Goal: Check status: Check status

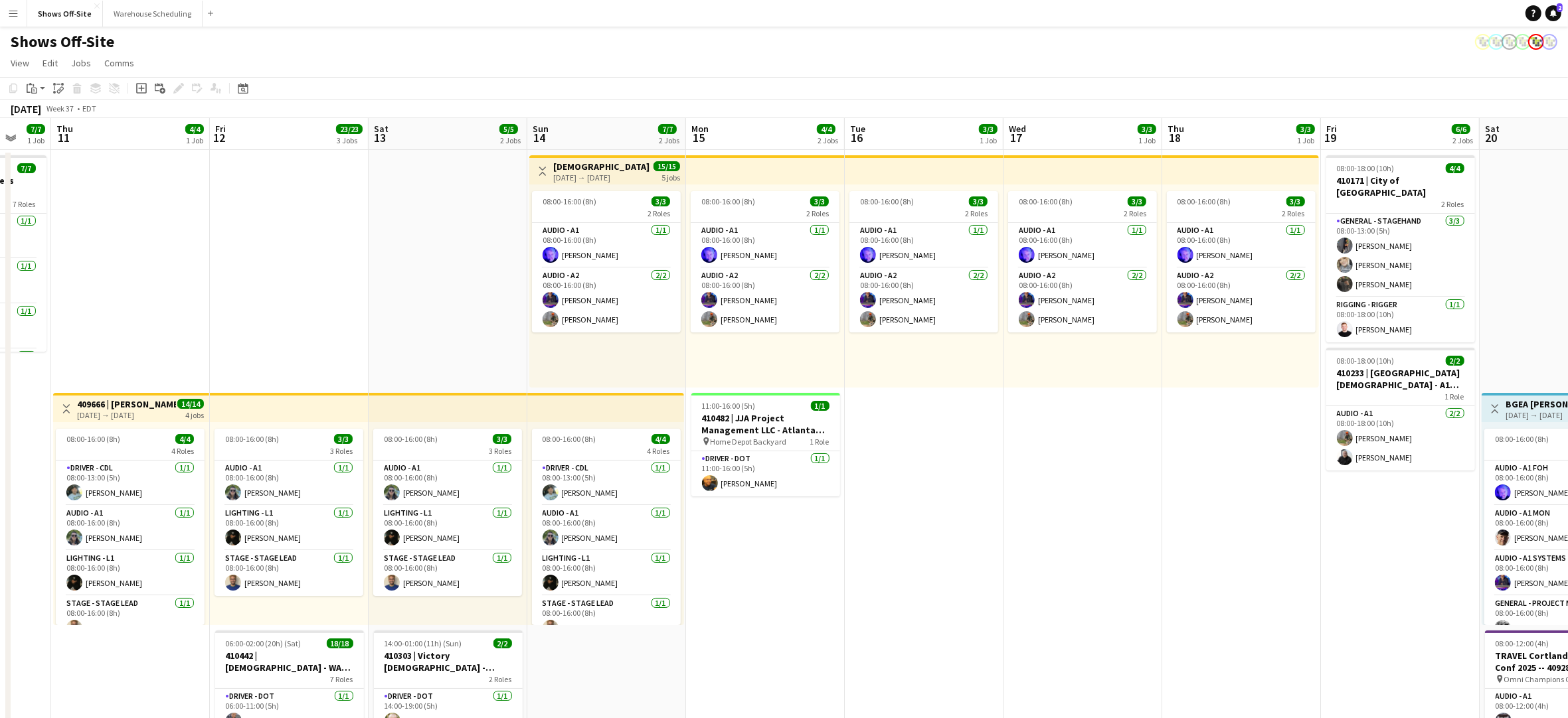
scroll to position [0, 426]
drag, startPoint x: 983, startPoint y: 507, endPoint x: 907, endPoint y: 506, distance: 76.0
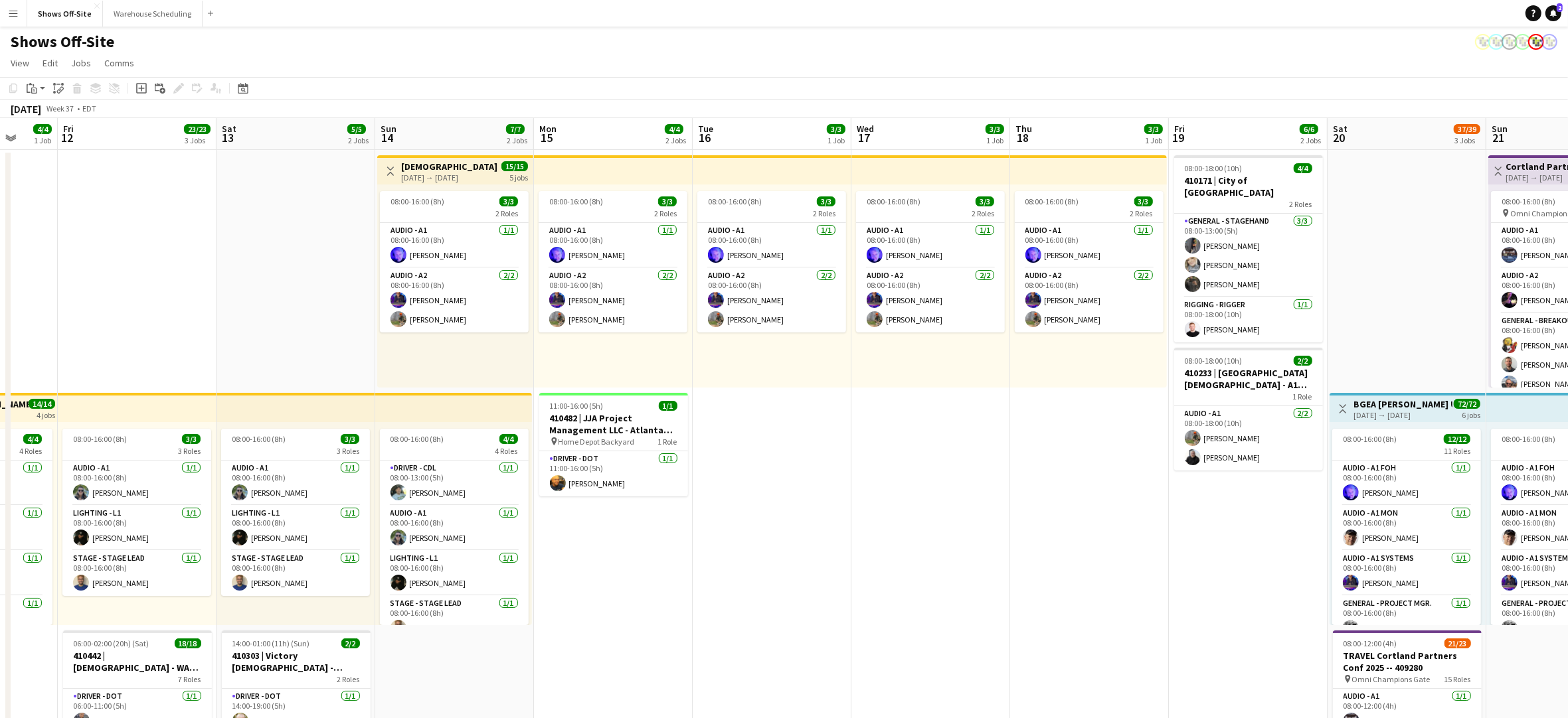
scroll to position [0, 427]
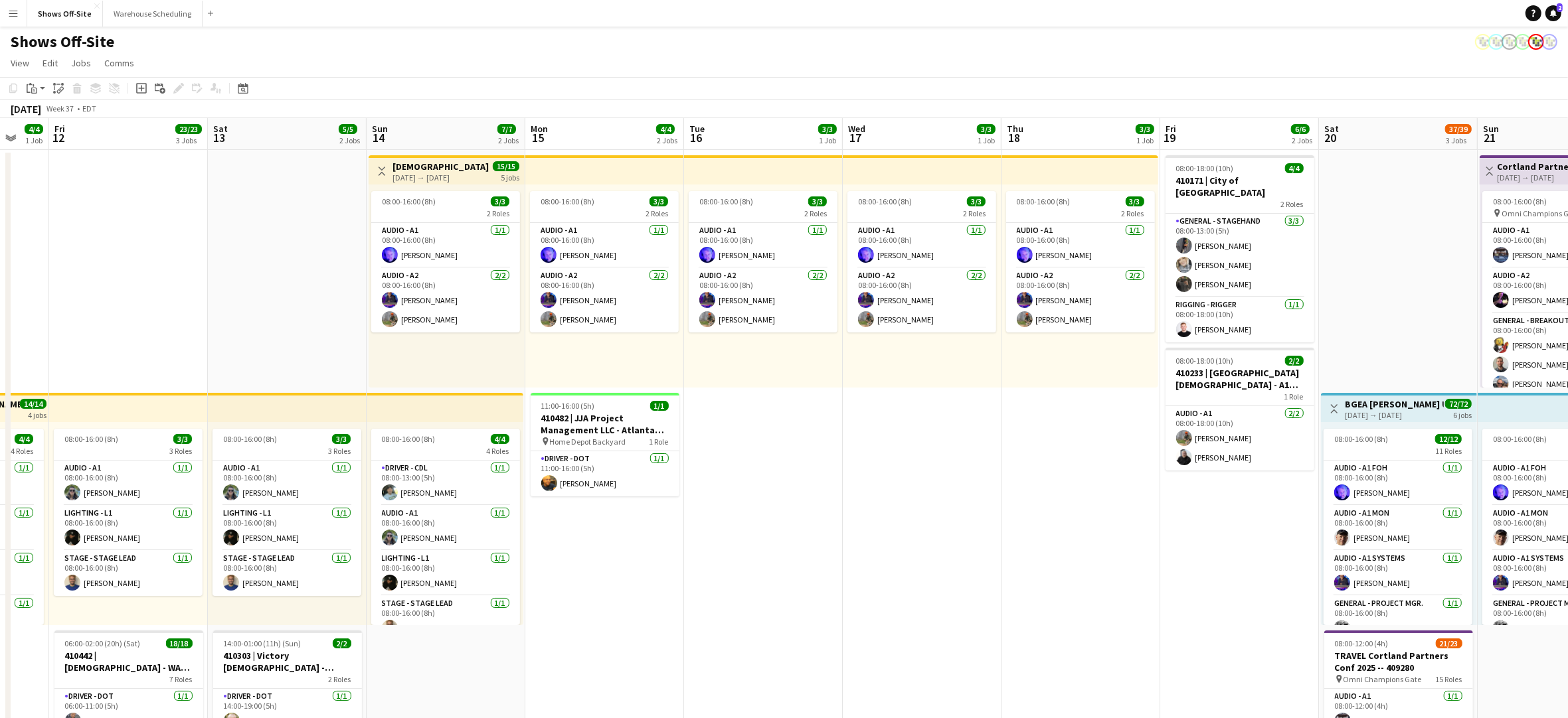
drag, startPoint x: 906, startPoint y: 504, endPoint x: 765, endPoint y: 490, distance: 141.7
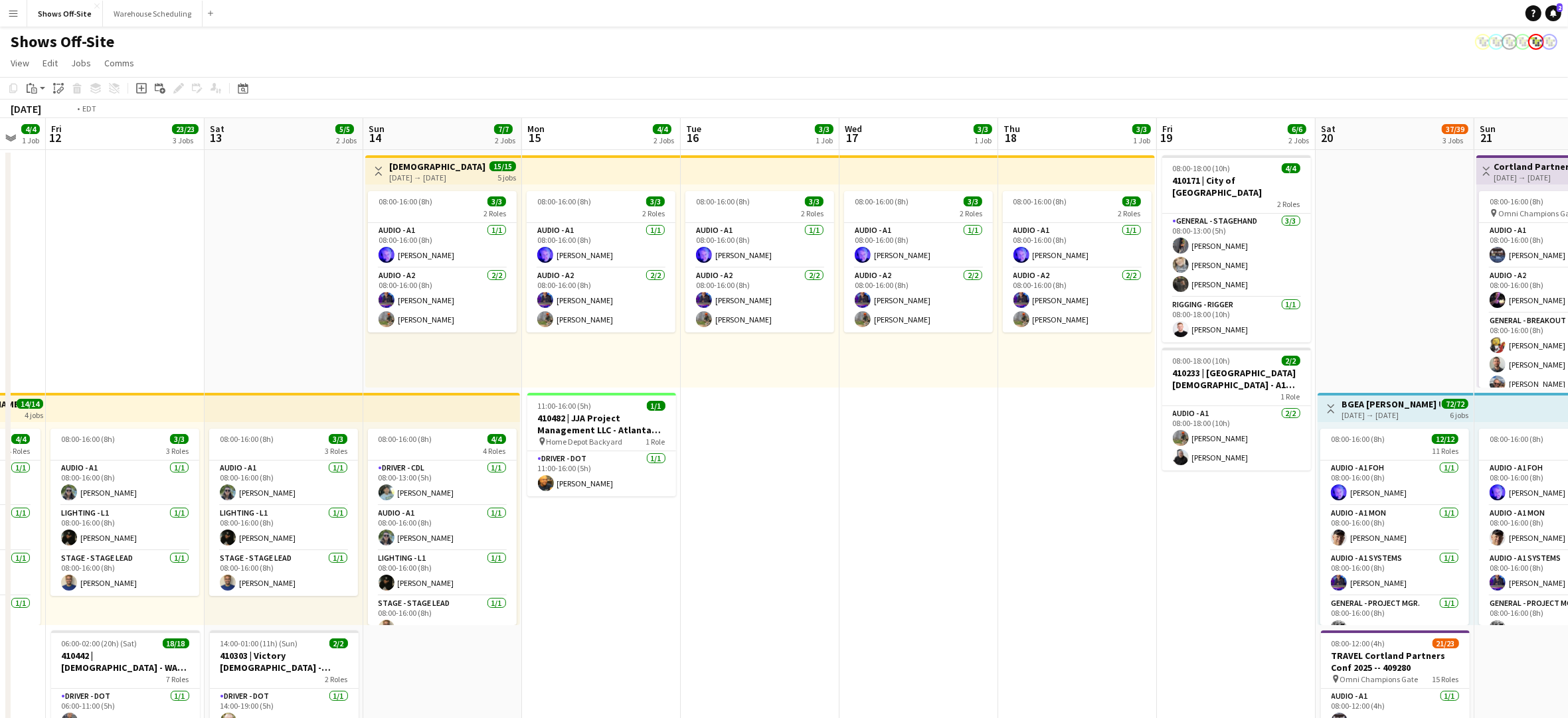
drag, startPoint x: 810, startPoint y: 495, endPoint x: 1553, endPoint y: 543, distance: 744.5
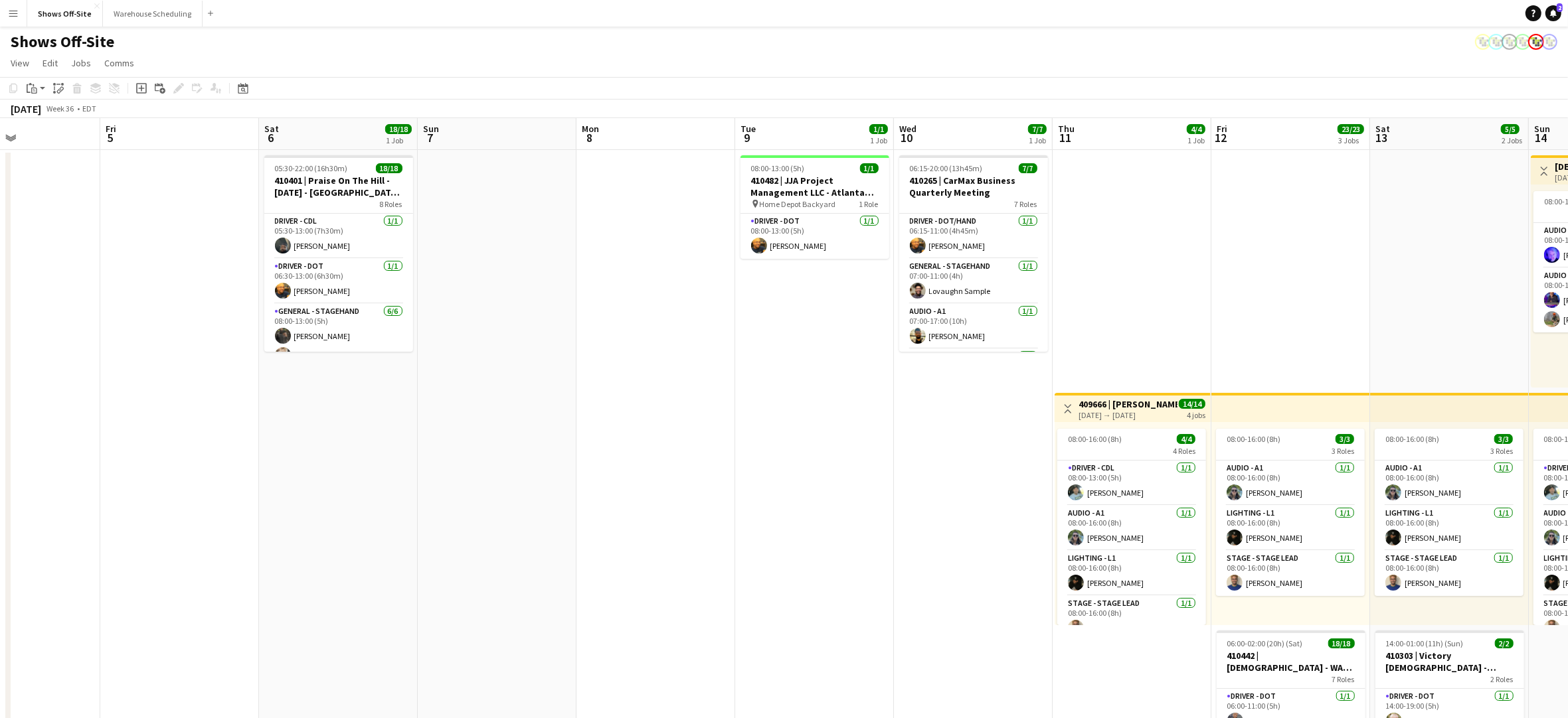
drag, startPoint x: 565, startPoint y: 547, endPoint x: 873, endPoint y: 537, distance: 308.2
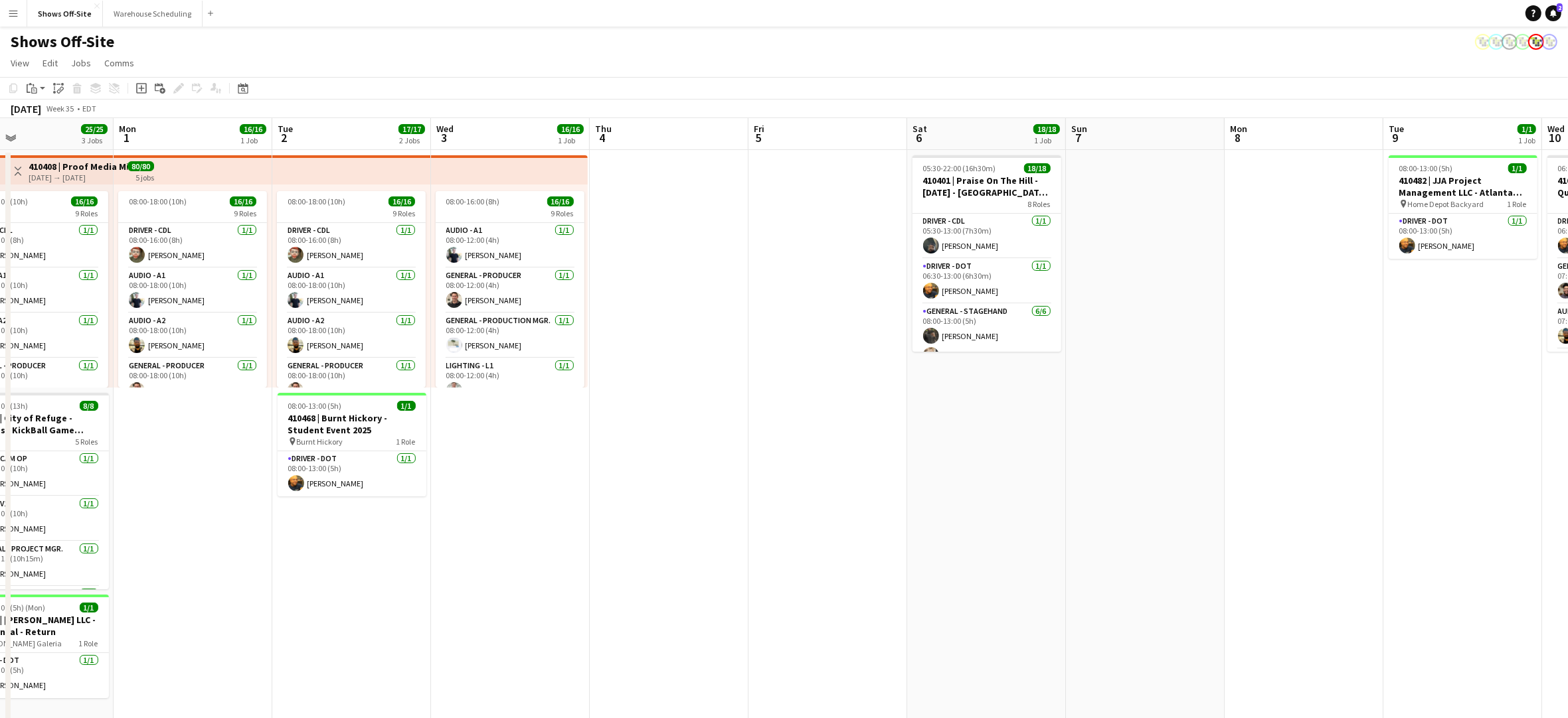
drag, startPoint x: 704, startPoint y: 550, endPoint x: 1350, endPoint y: 601, distance: 648.0
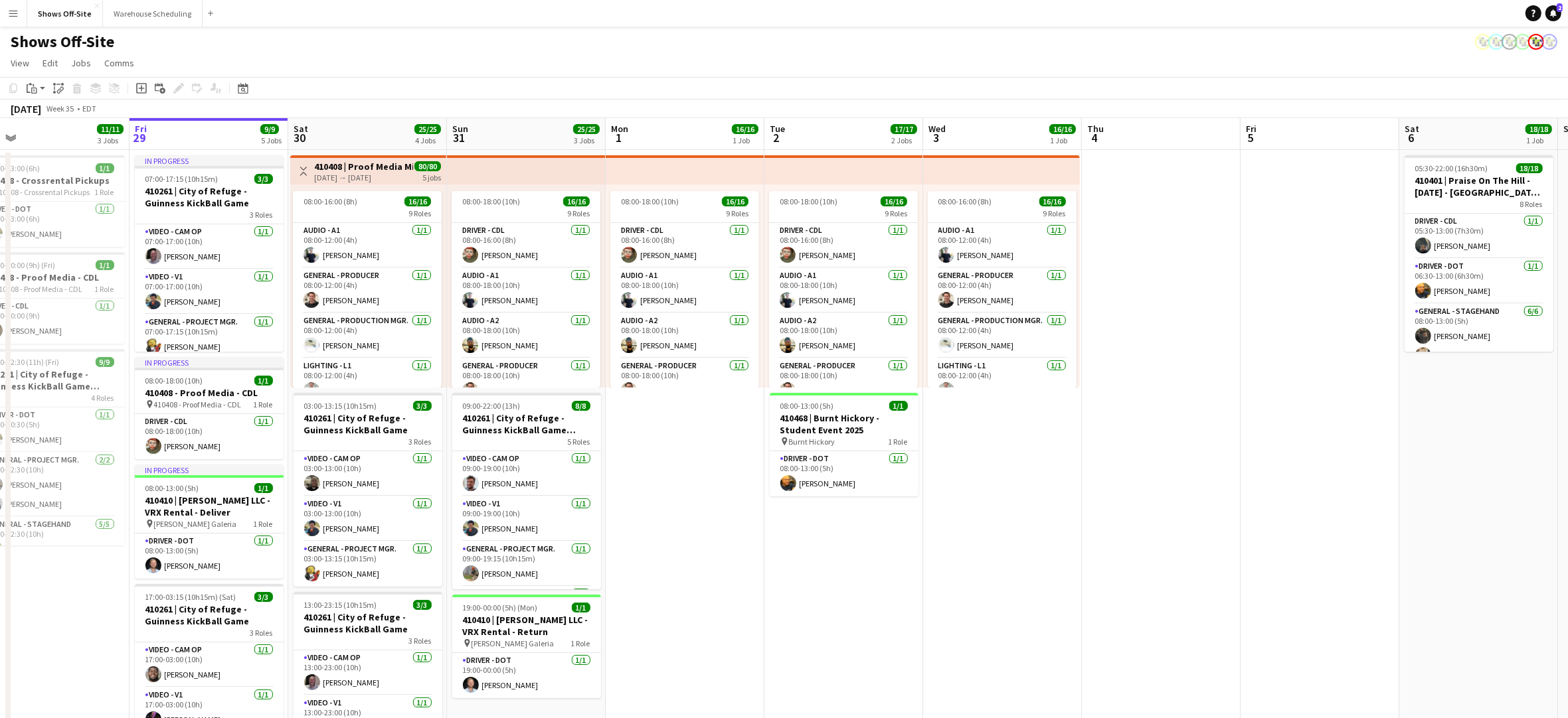
scroll to position [0, 346]
drag, startPoint x: 336, startPoint y: 524, endPoint x: 822, endPoint y: 525, distance: 486.0
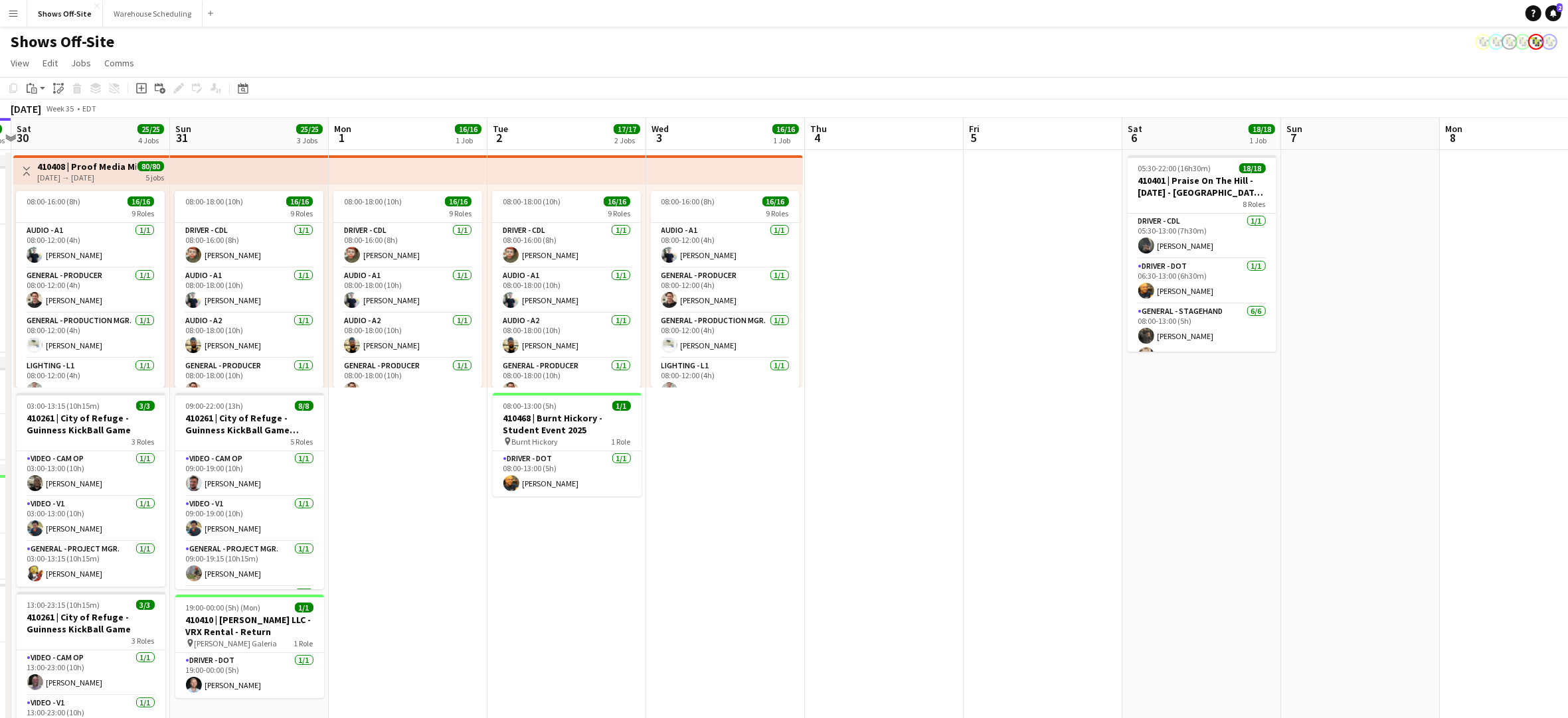
drag, startPoint x: 823, startPoint y: 564, endPoint x: 544, endPoint y: 547, distance: 279.5
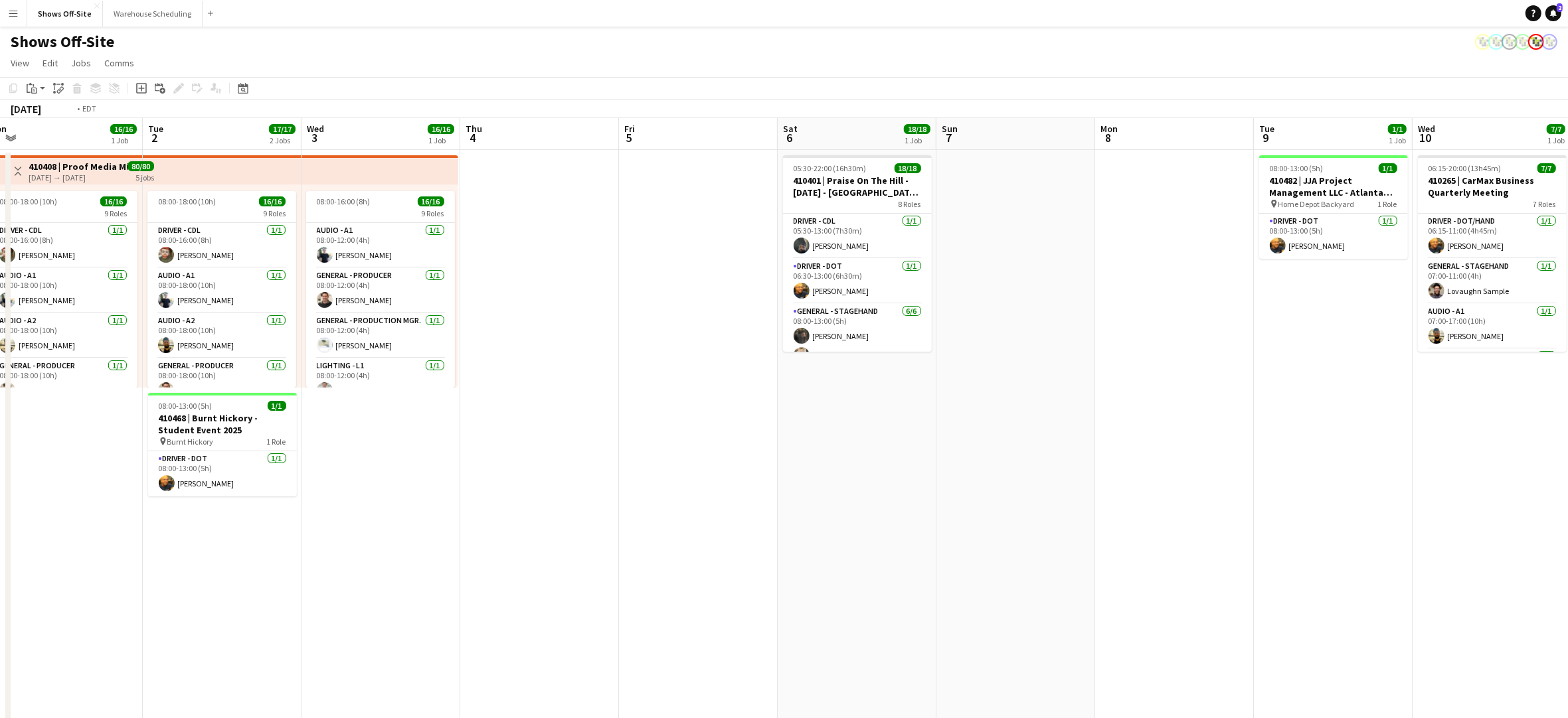
drag, startPoint x: 890, startPoint y: 565, endPoint x: 551, endPoint y: 554, distance: 339.2
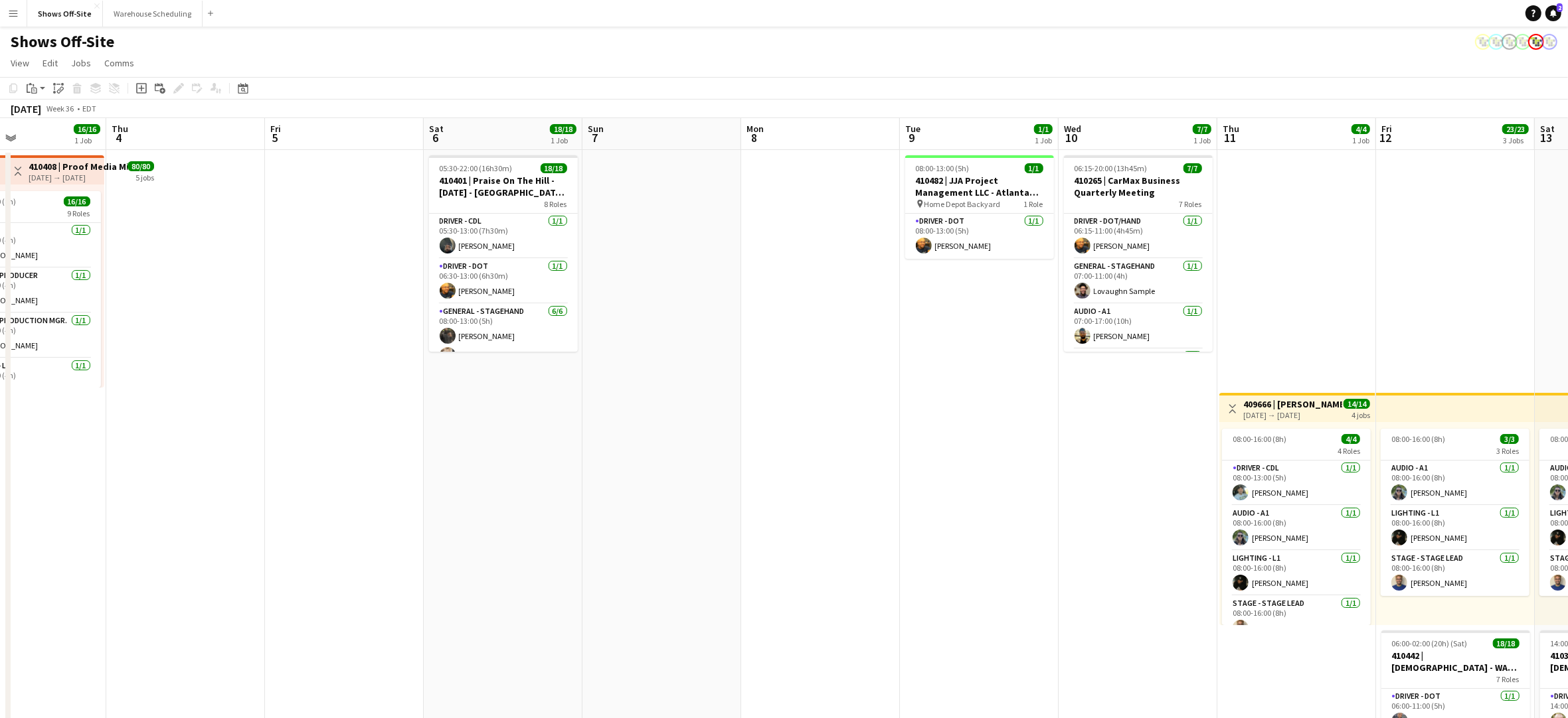
scroll to position [0, 538]
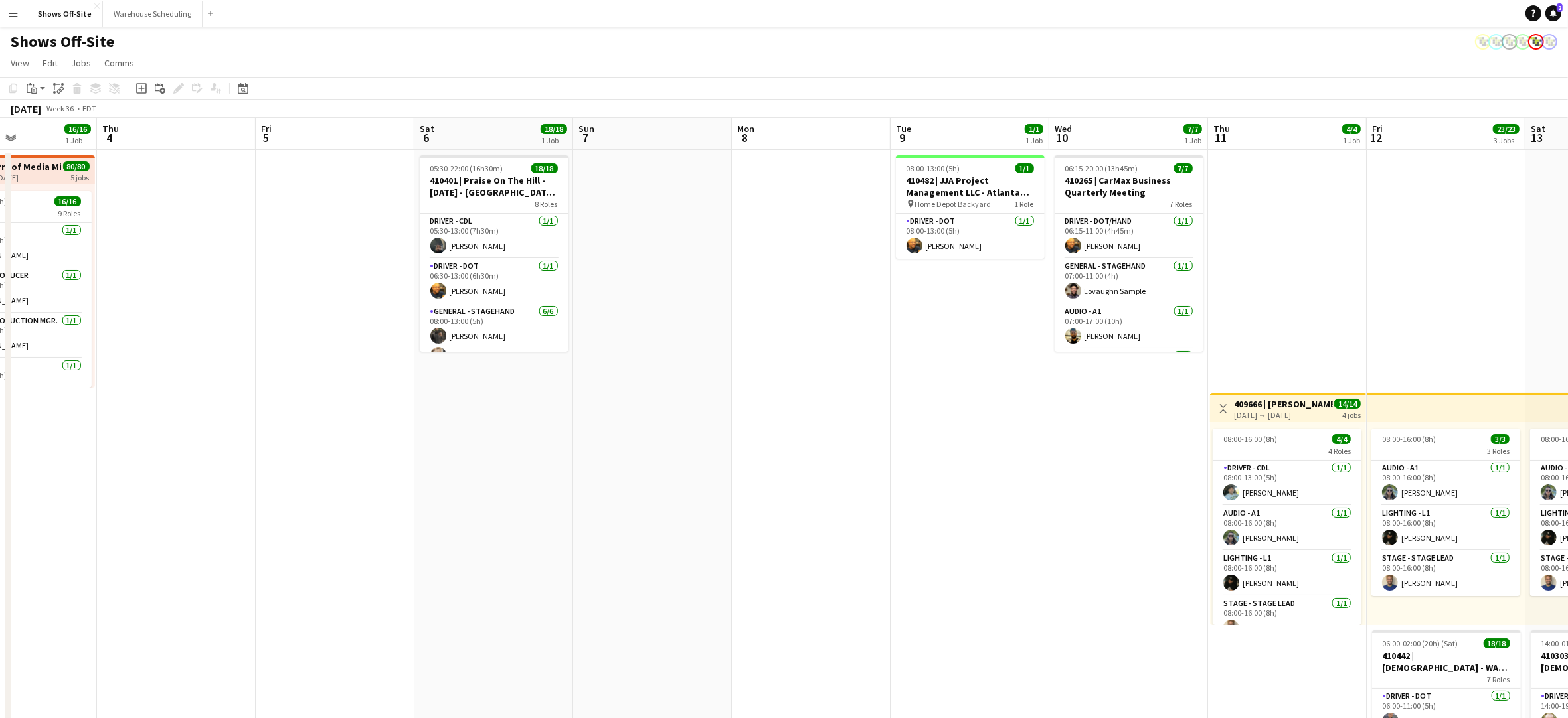
drag, startPoint x: 1013, startPoint y: 547, endPoint x: 704, endPoint y: 567, distance: 309.6
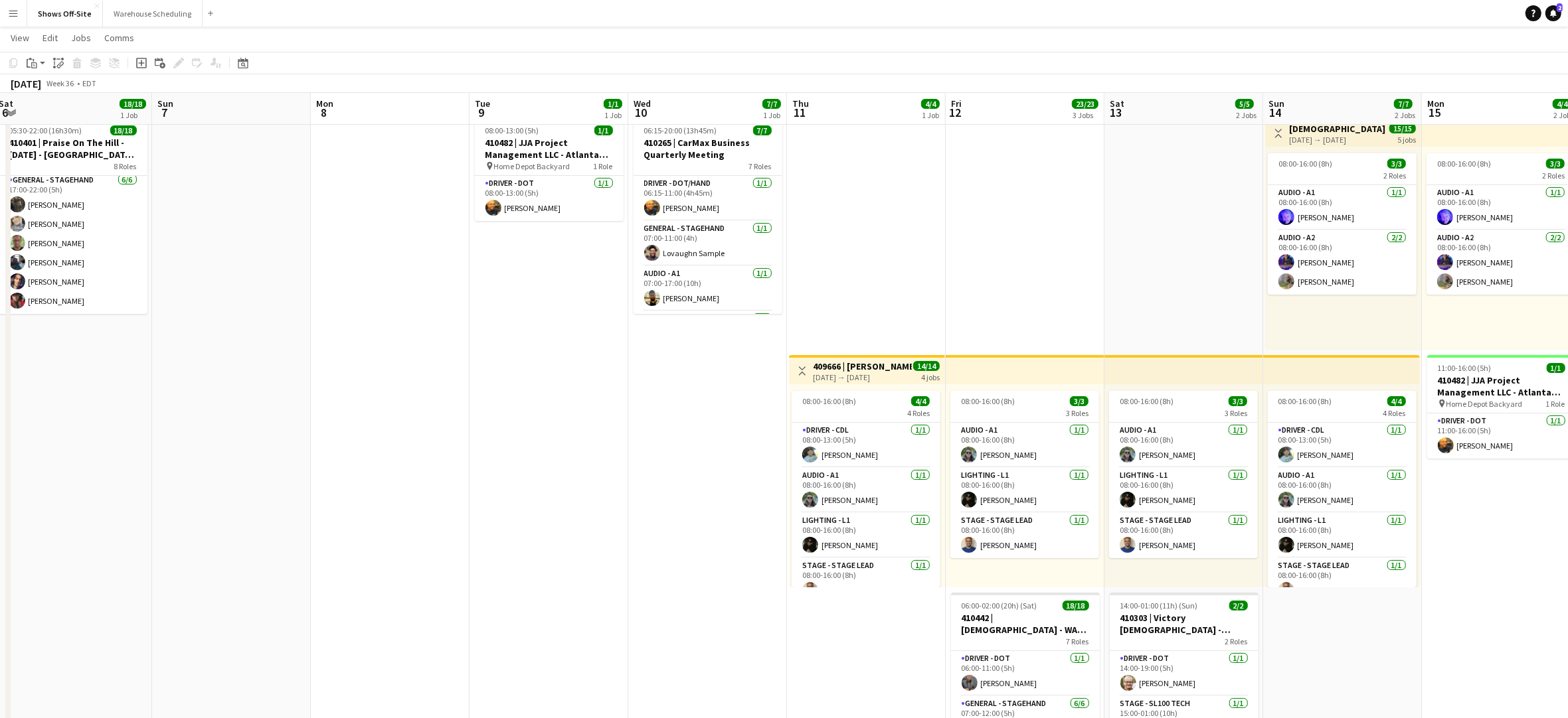
scroll to position [0, 439]
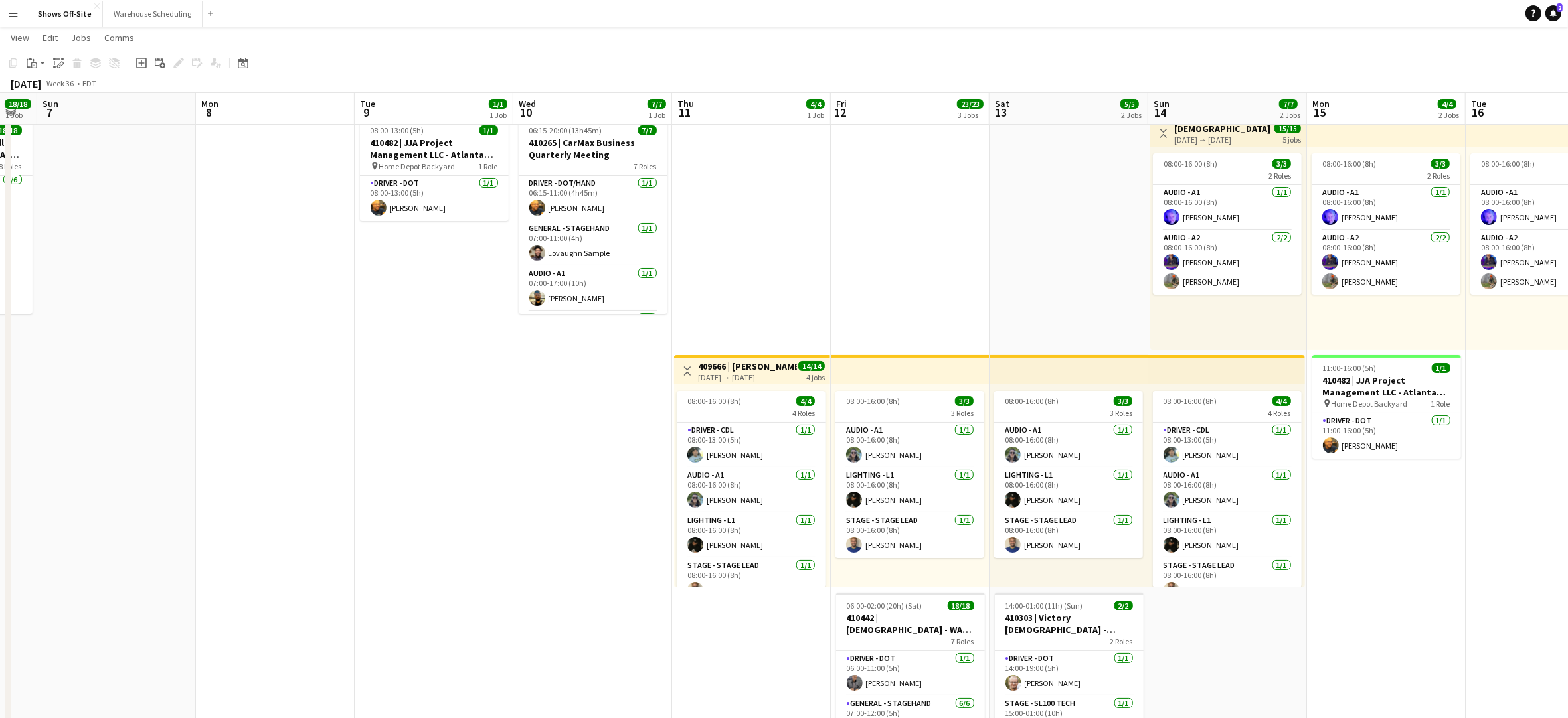
drag, startPoint x: 1008, startPoint y: 459, endPoint x: 472, endPoint y: 429, distance: 536.8
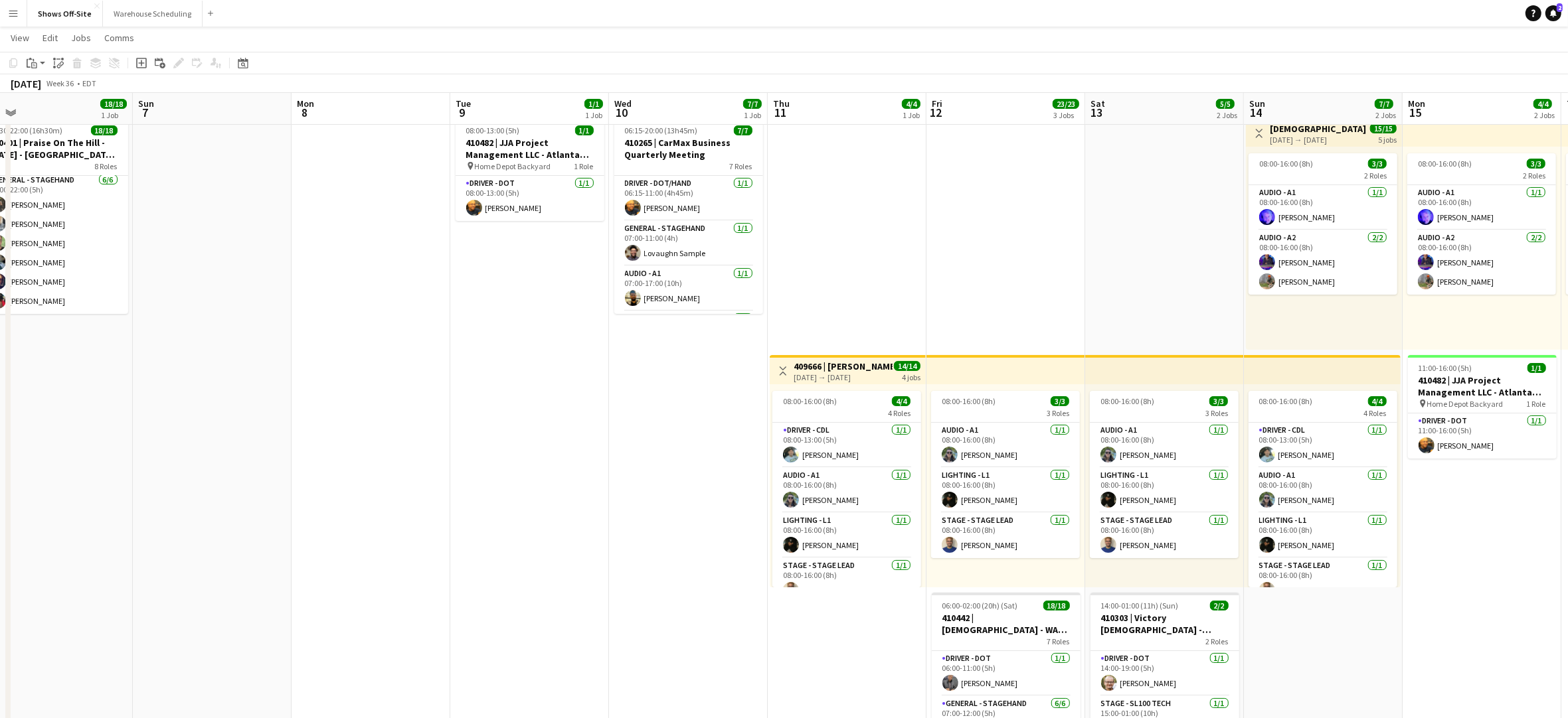
drag, startPoint x: 884, startPoint y: 204, endPoint x: 980, endPoint y: 206, distance: 96.0
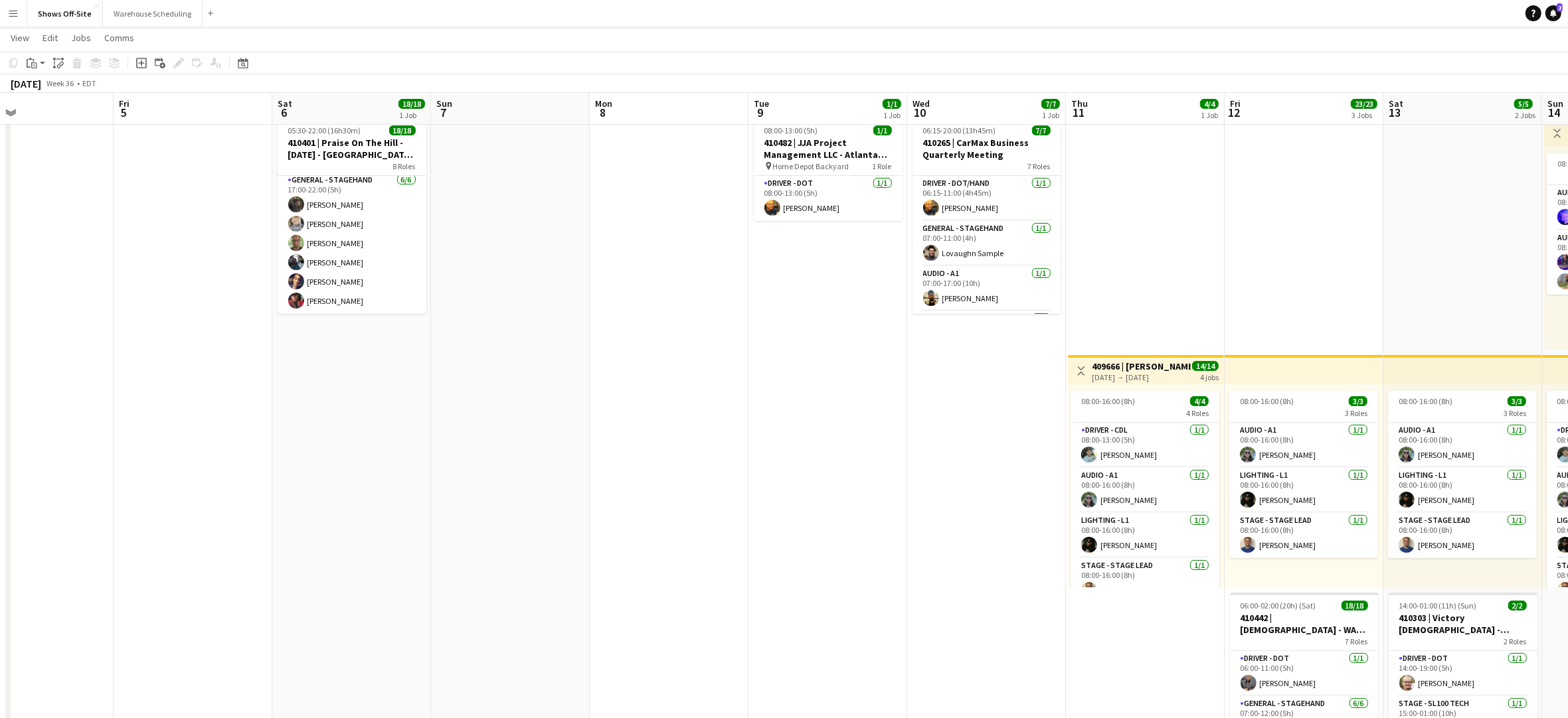
drag, startPoint x: 110, startPoint y: 493, endPoint x: 558, endPoint y: 471, distance: 448.5
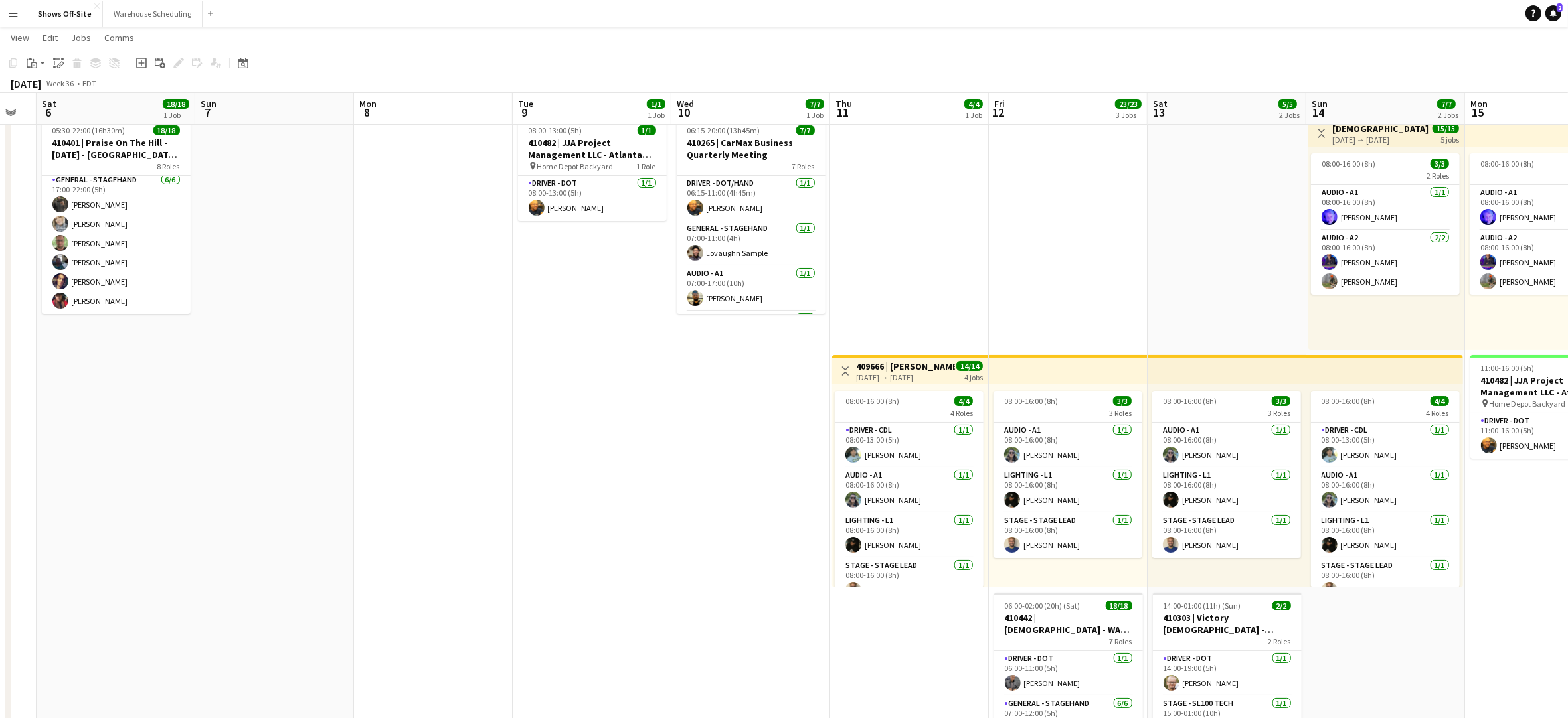
scroll to position [0, 443]
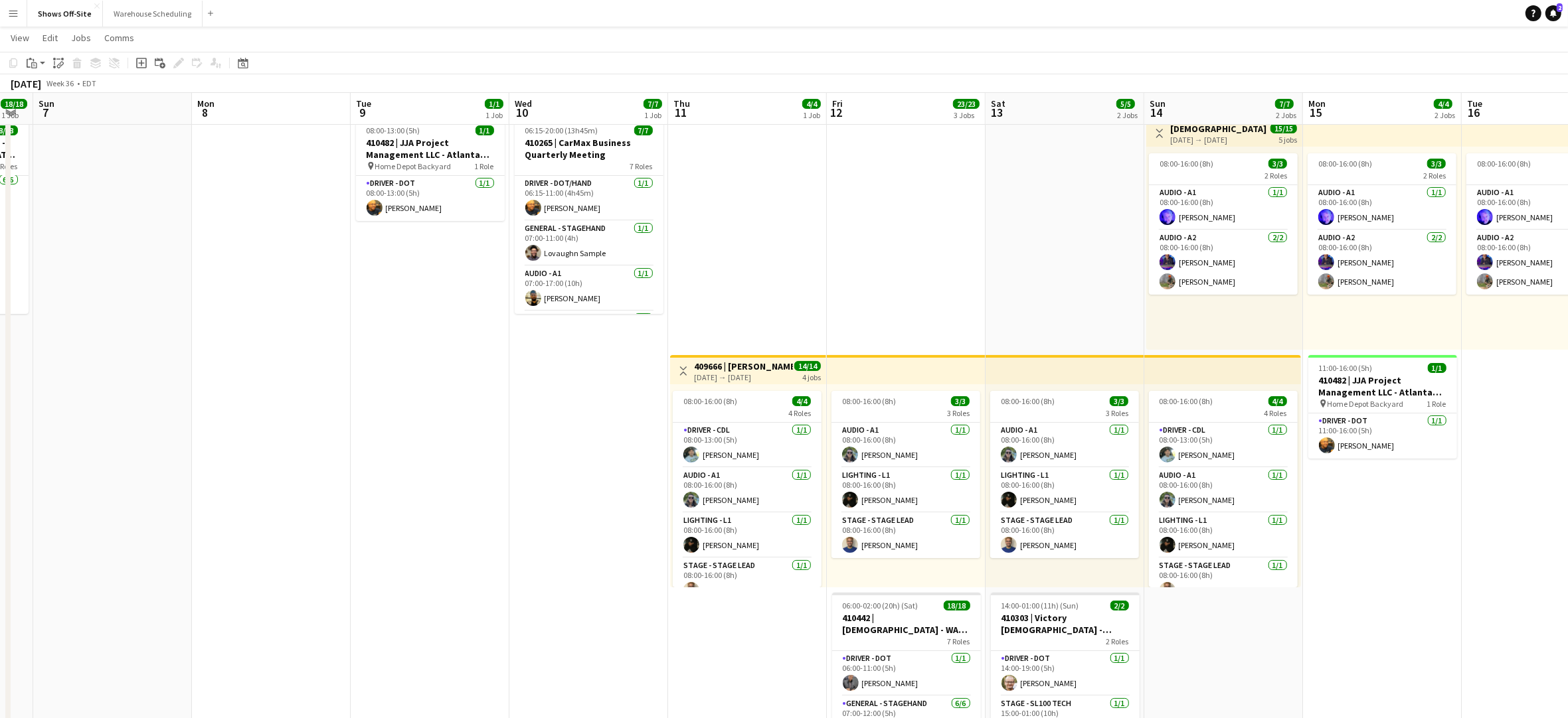
drag, startPoint x: 922, startPoint y: 479, endPoint x: 362, endPoint y: 431, distance: 562.1
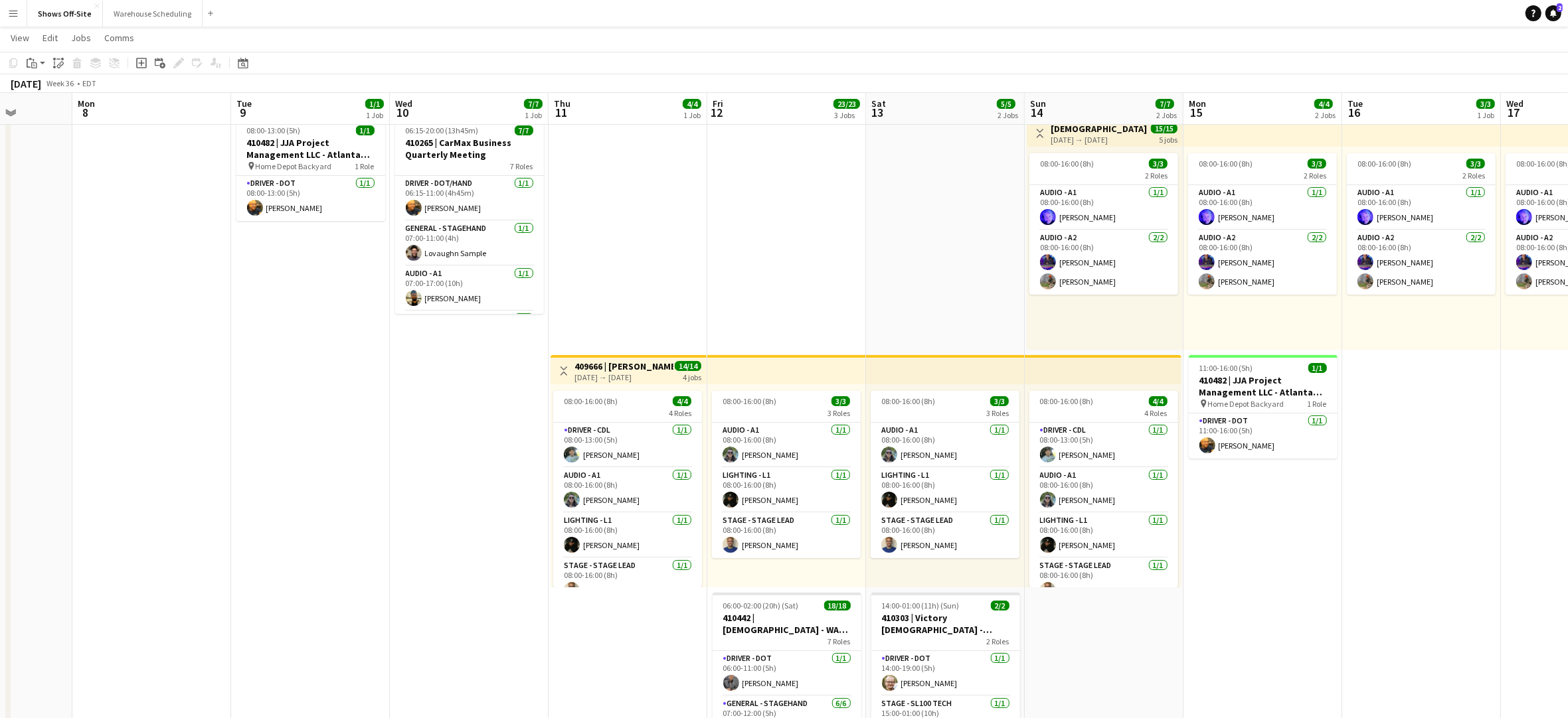
scroll to position [0, 405]
drag, startPoint x: 492, startPoint y: 439, endPoint x: 371, endPoint y: 438, distance: 121.0
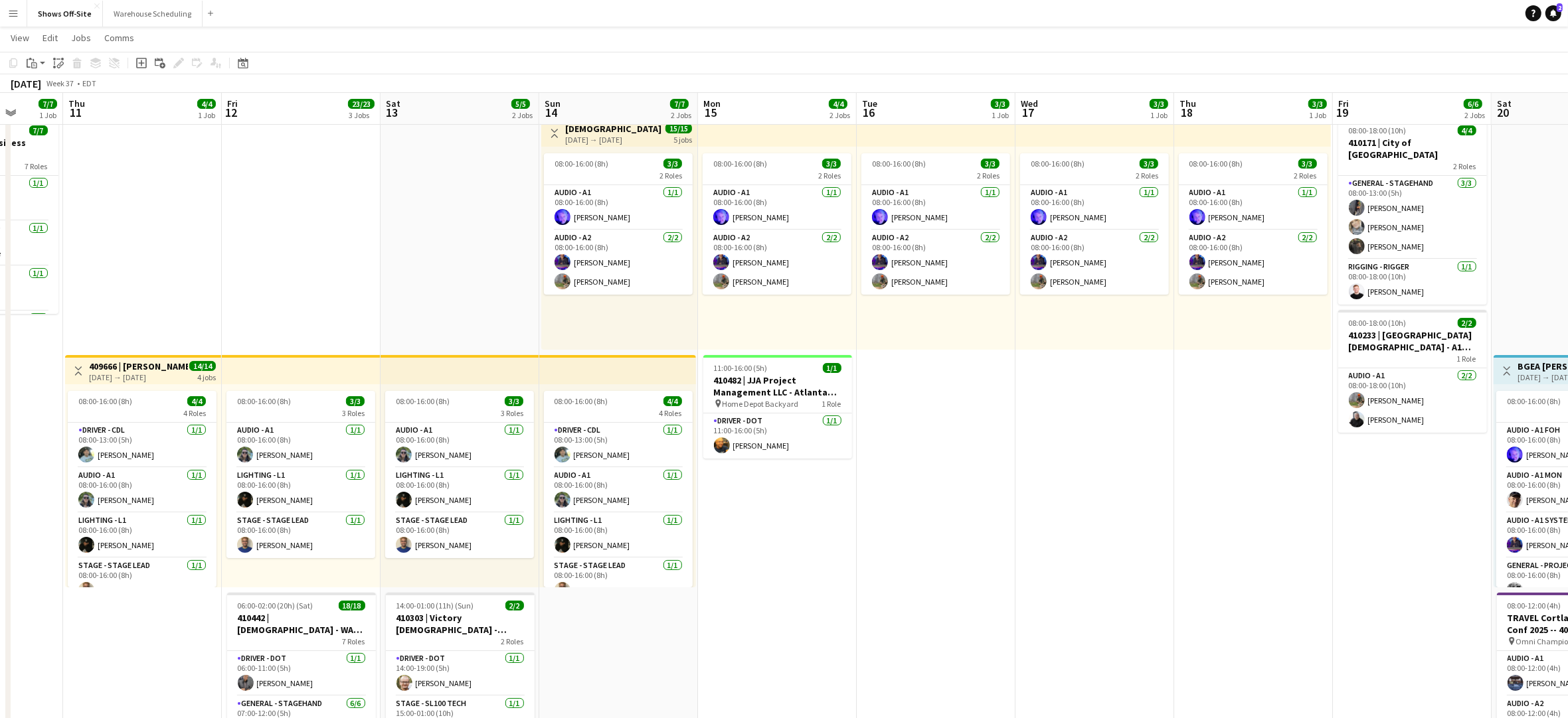
drag, startPoint x: 1099, startPoint y: 528, endPoint x: 697, endPoint y: 509, distance: 402.4
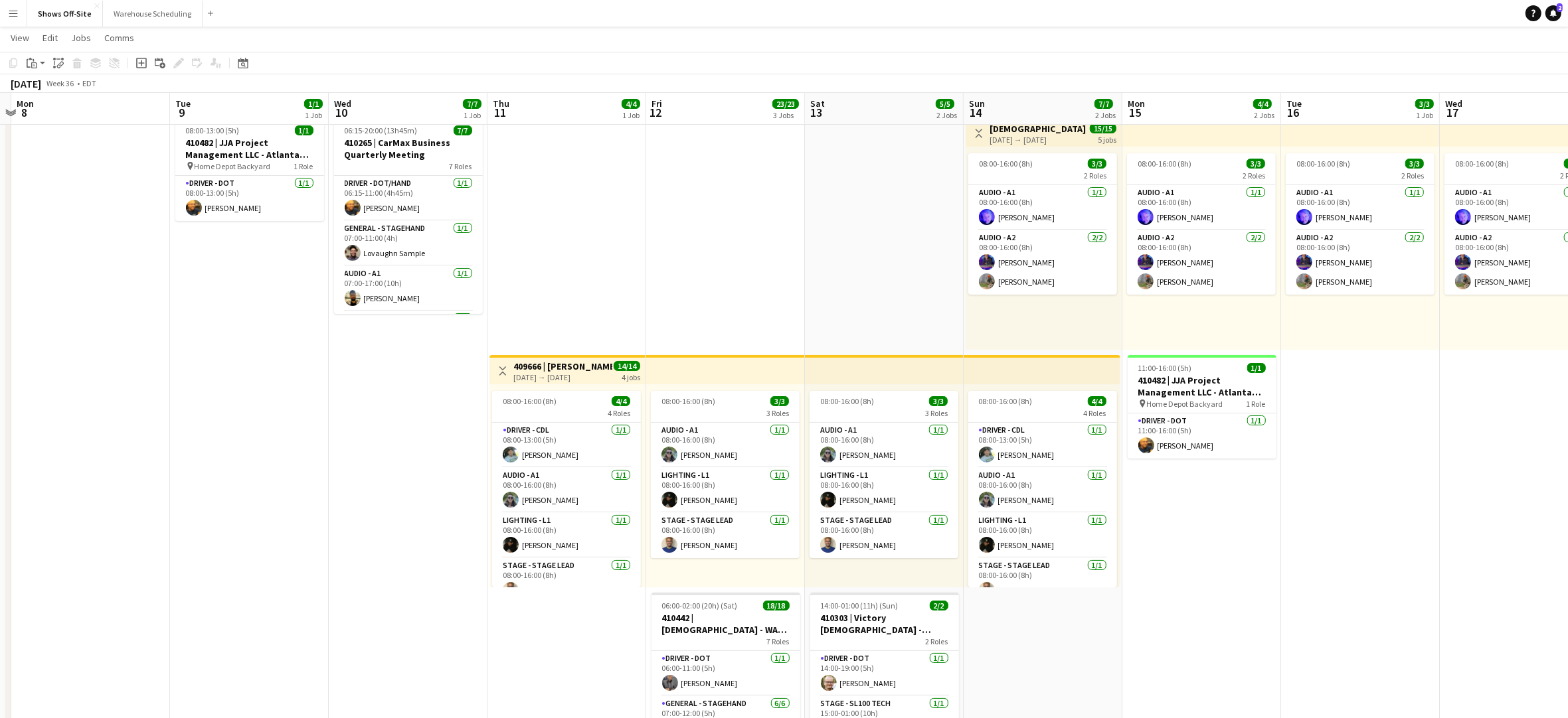
drag, startPoint x: 1002, startPoint y: 501, endPoint x: 1453, endPoint y: 506, distance: 451.0
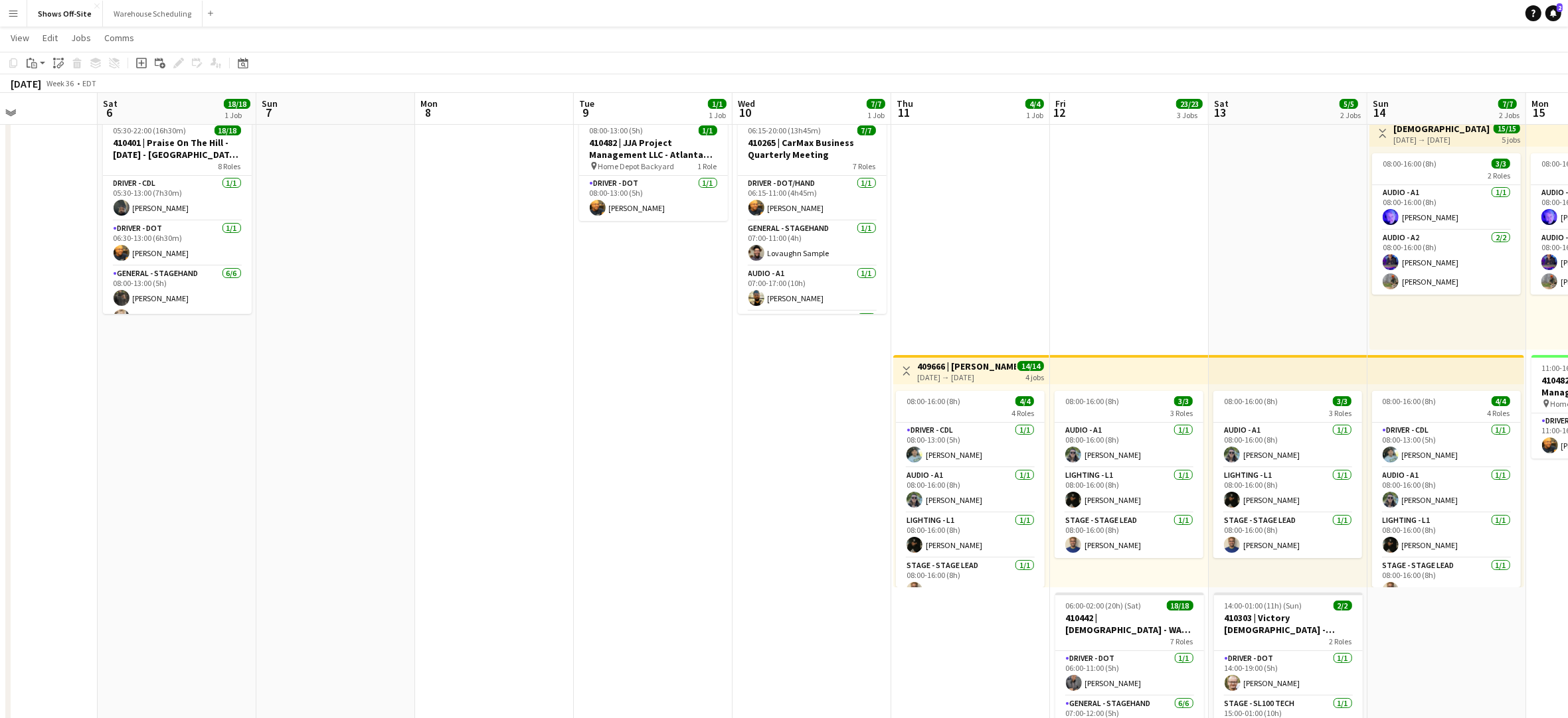
drag, startPoint x: 363, startPoint y: 459, endPoint x: 748, endPoint y: 462, distance: 385.0
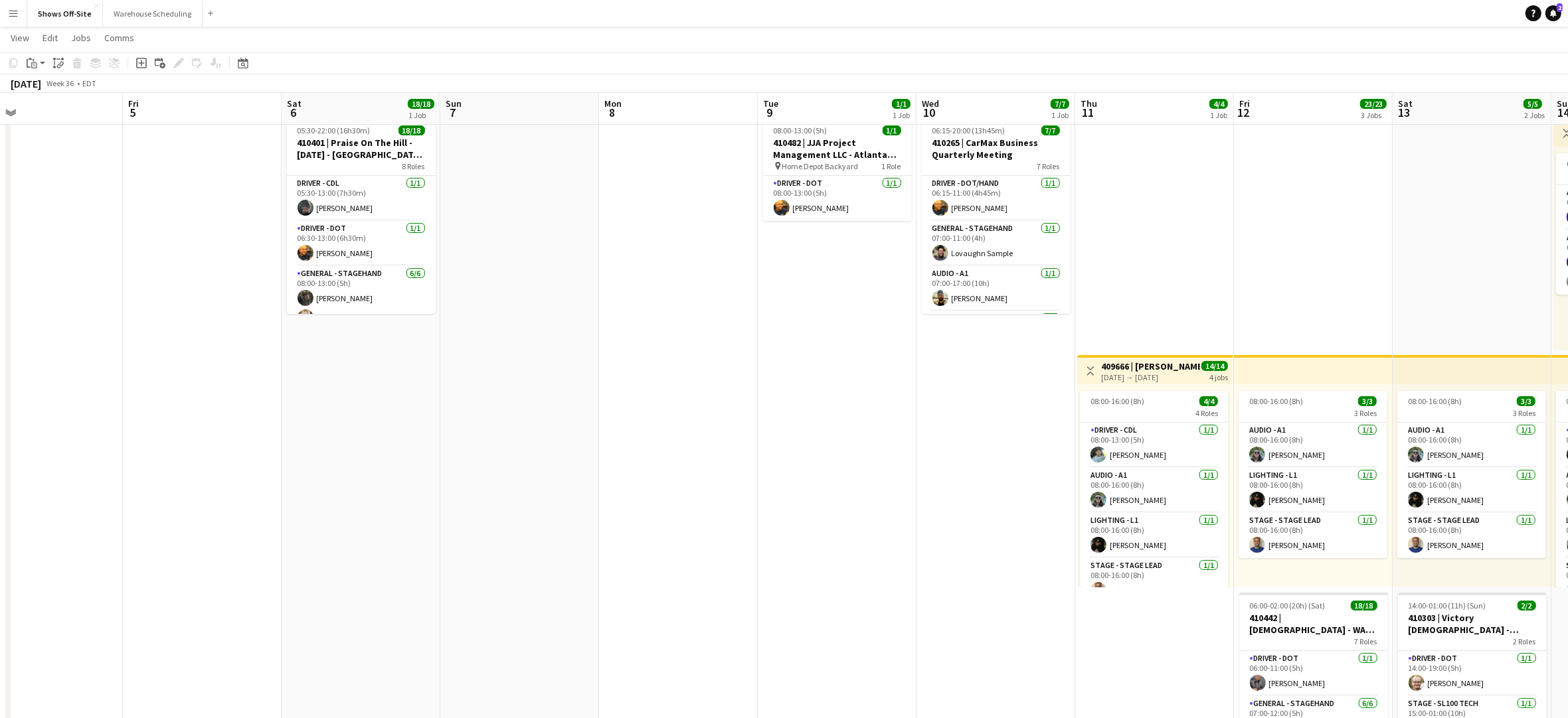
drag, startPoint x: 770, startPoint y: 464, endPoint x: 894, endPoint y: 465, distance: 124.0
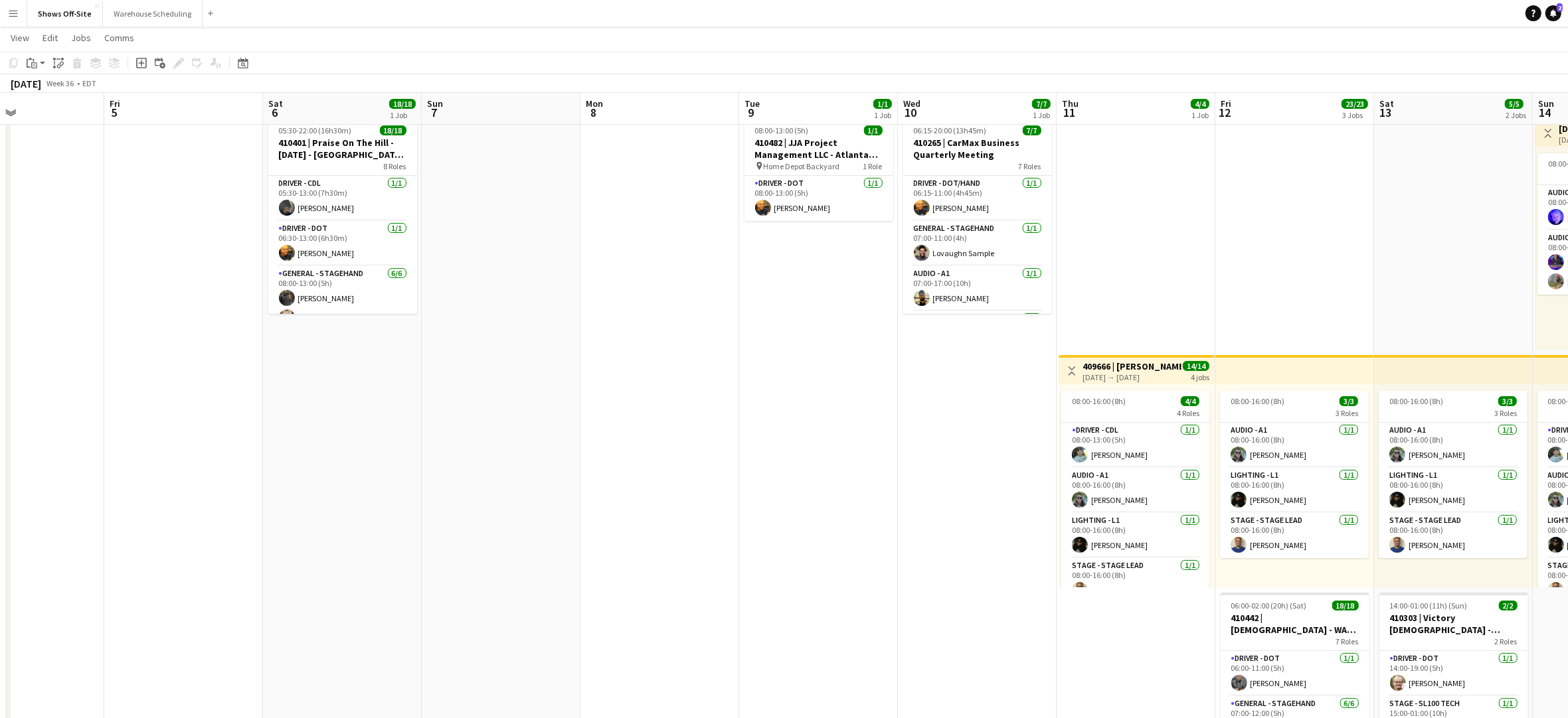
drag, startPoint x: 735, startPoint y: 453, endPoint x: 814, endPoint y: 456, distance: 79.1
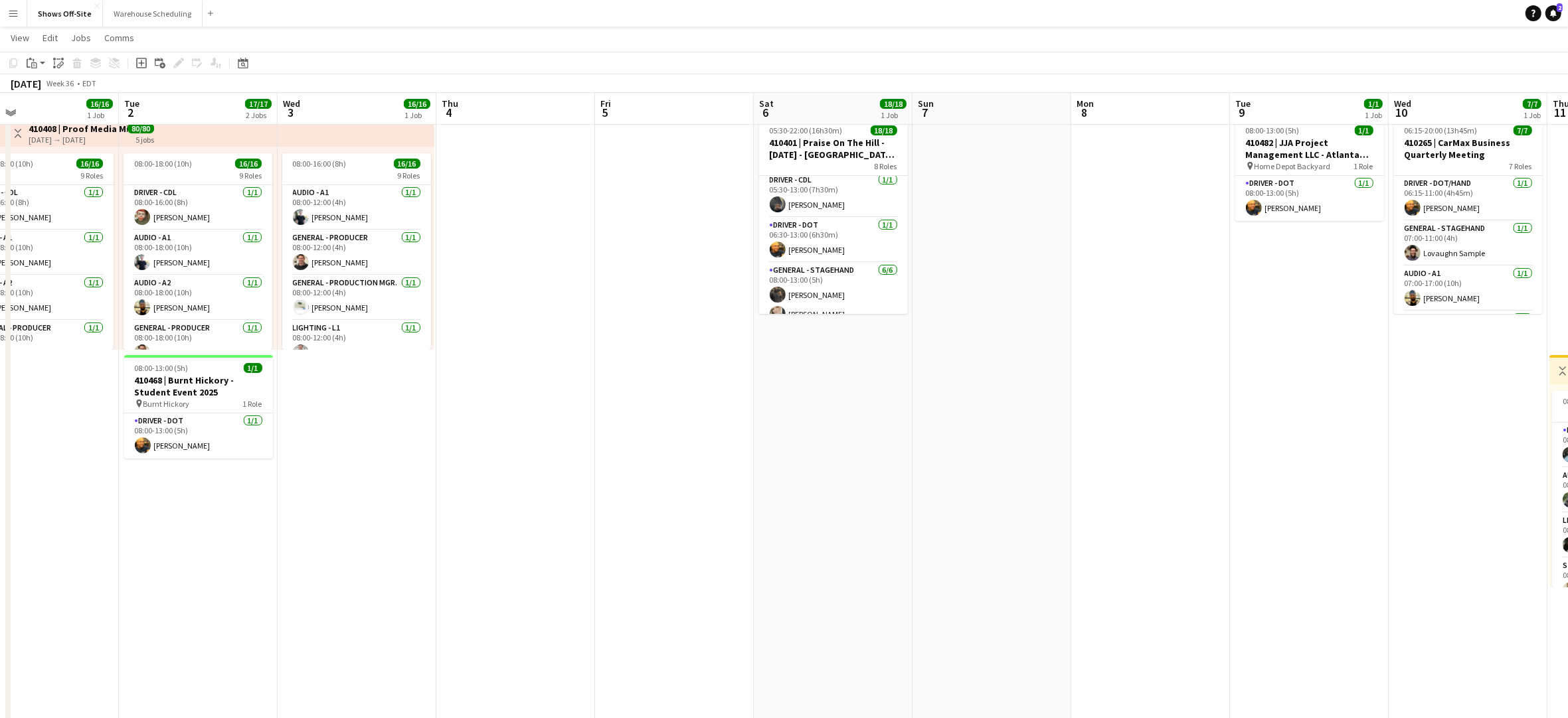
scroll to position [0, 356]
drag, startPoint x: 436, startPoint y: 357, endPoint x: 765, endPoint y: 407, distance: 332.8
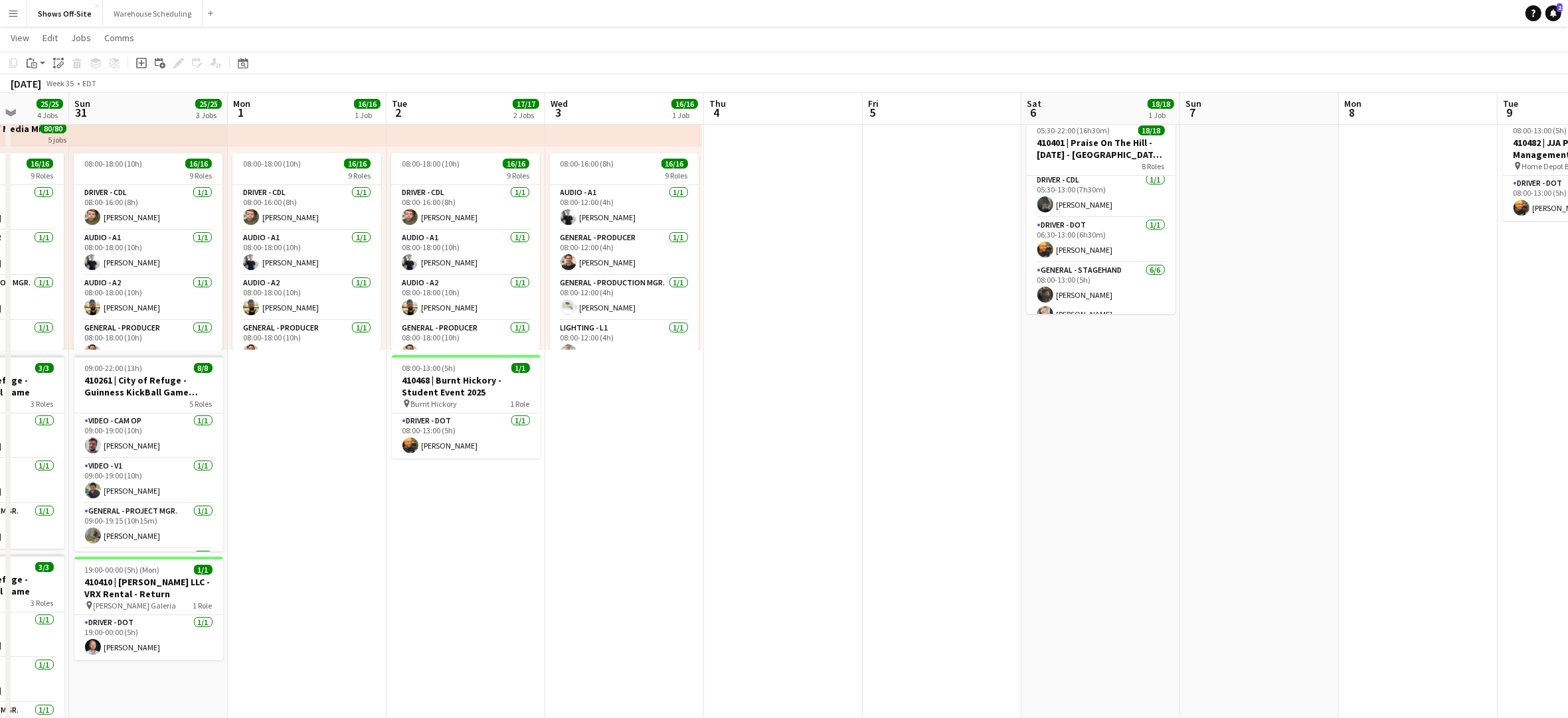
scroll to position [0, 404]
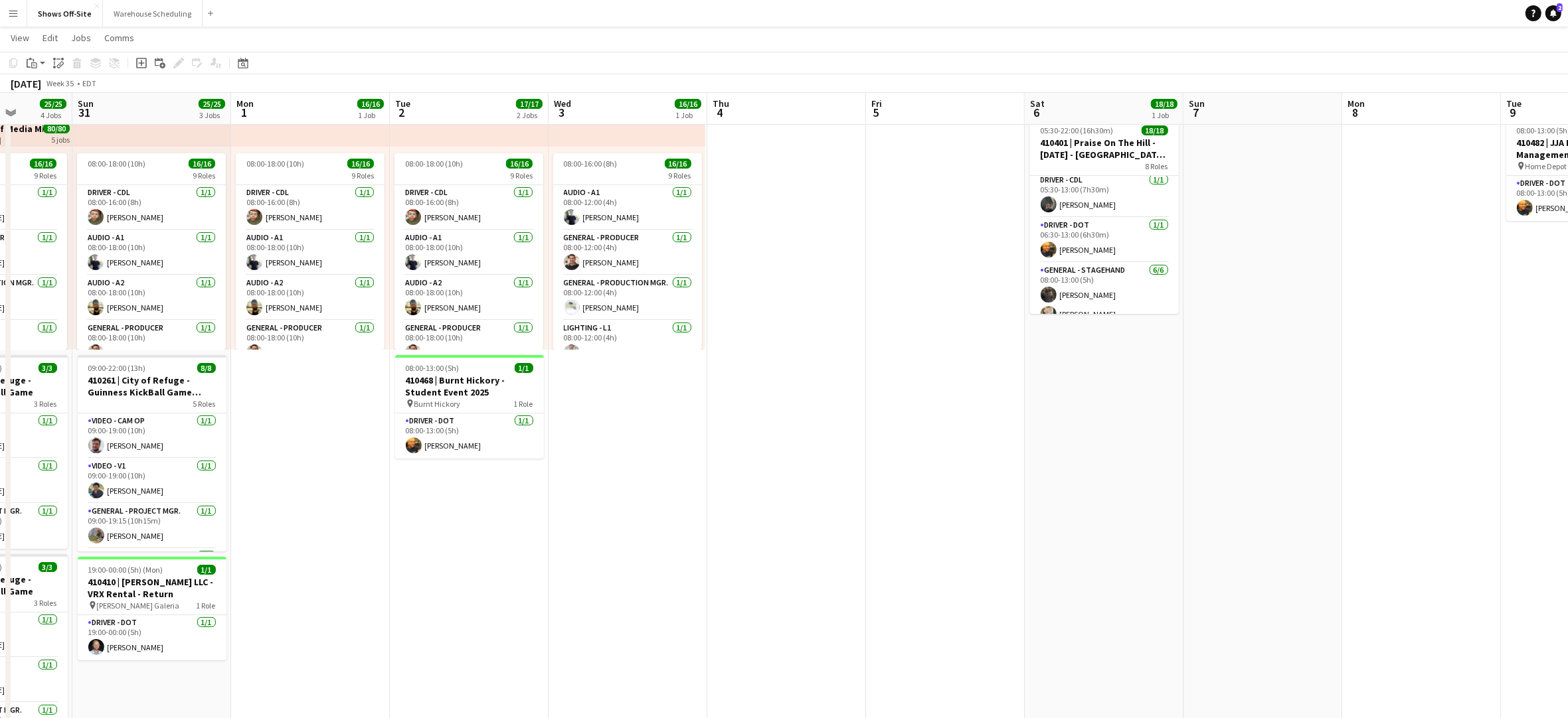
drag, startPoint x: 366, startPoint y: 490, endPoint x: 637, endPoint y: 506, distance: 271.5
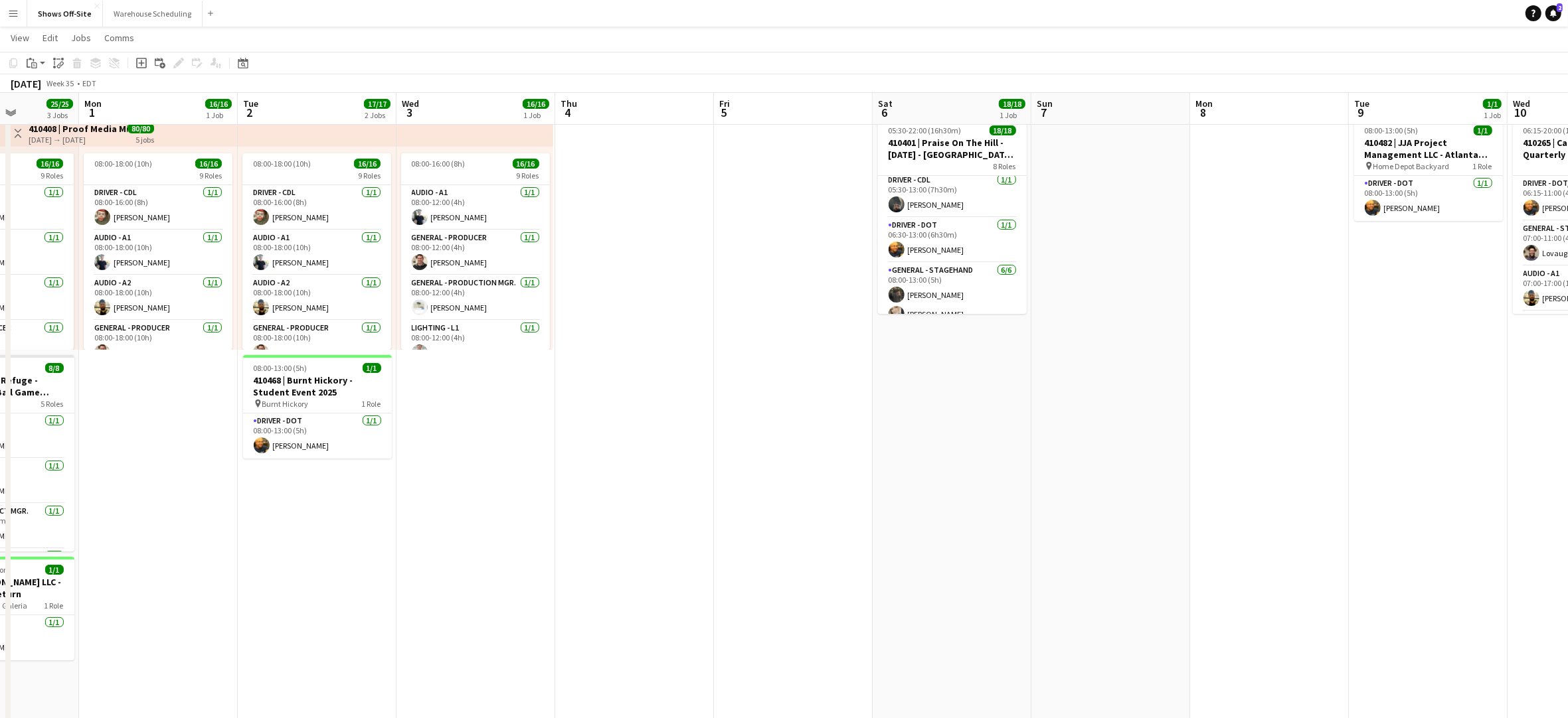
scroll to position [0, 398]
drag, startPoint x: 907, startPoint y: 520, endPoint x: 755, endPoint y: 511, distance: 152.3
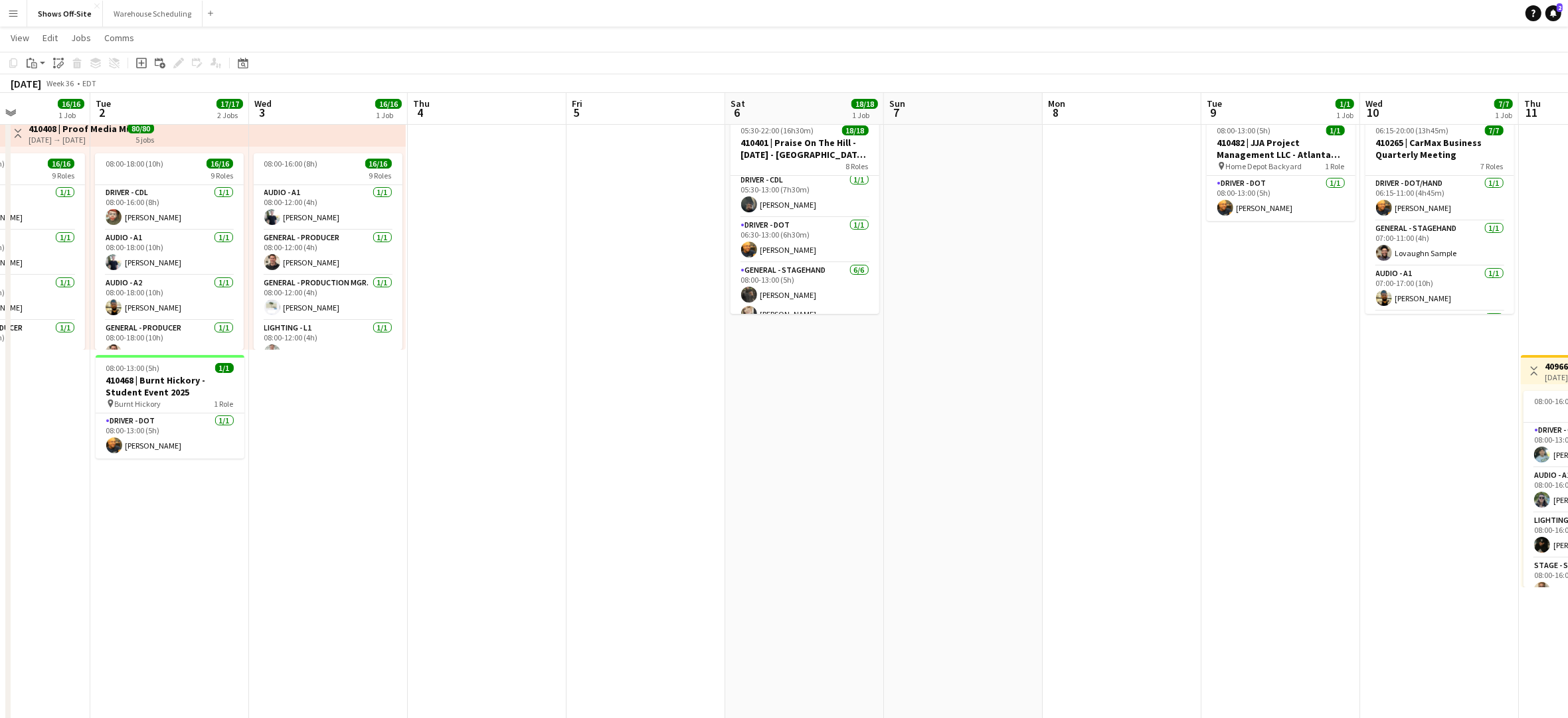
scroll to position [0, 546]
drag, startPoint x: 733, startPoint y: 514, endPoint x: 680, endPoint y: 514, distance: 53.0
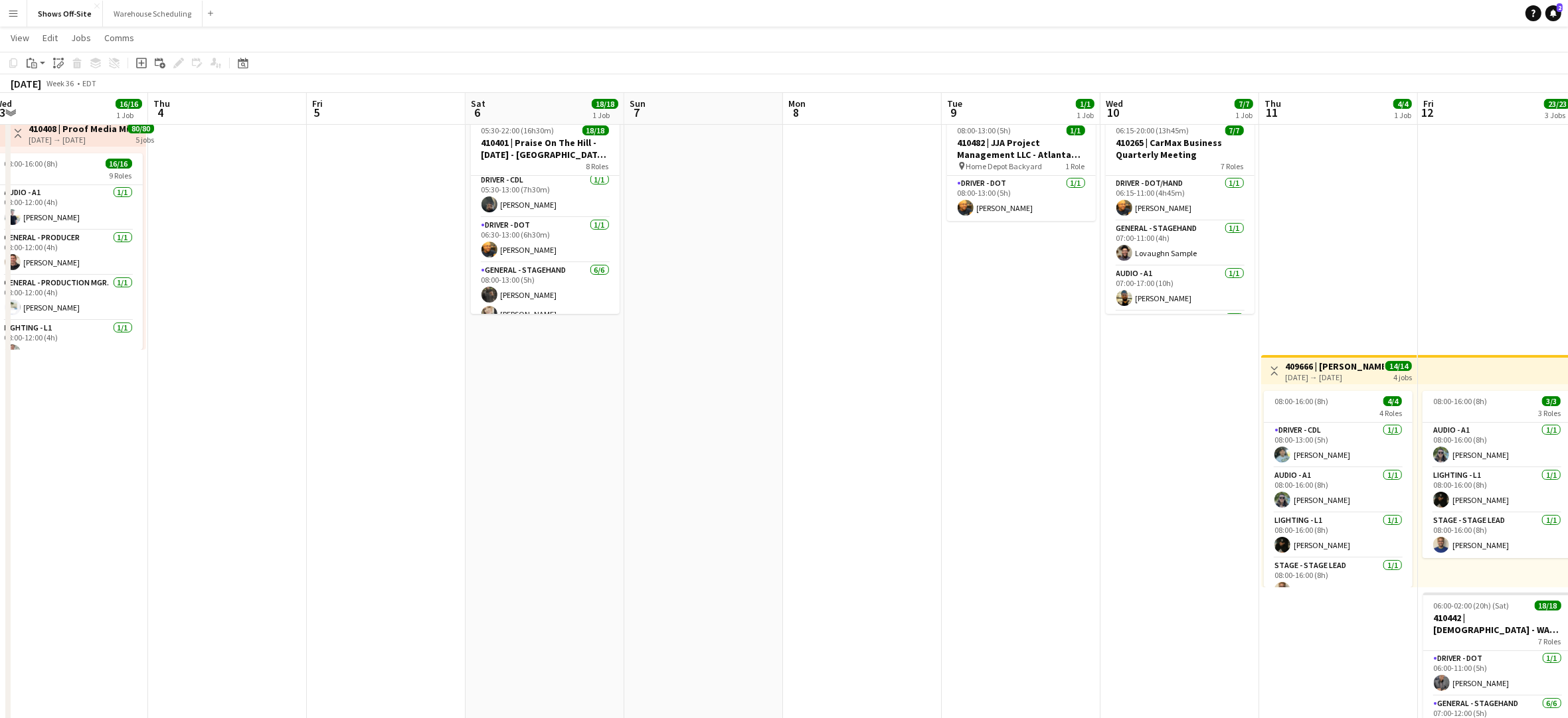
drag, startPoint x: 865, startPoint y: 516, endPoint x: 607, endPoint y: 525, distance: 258.2
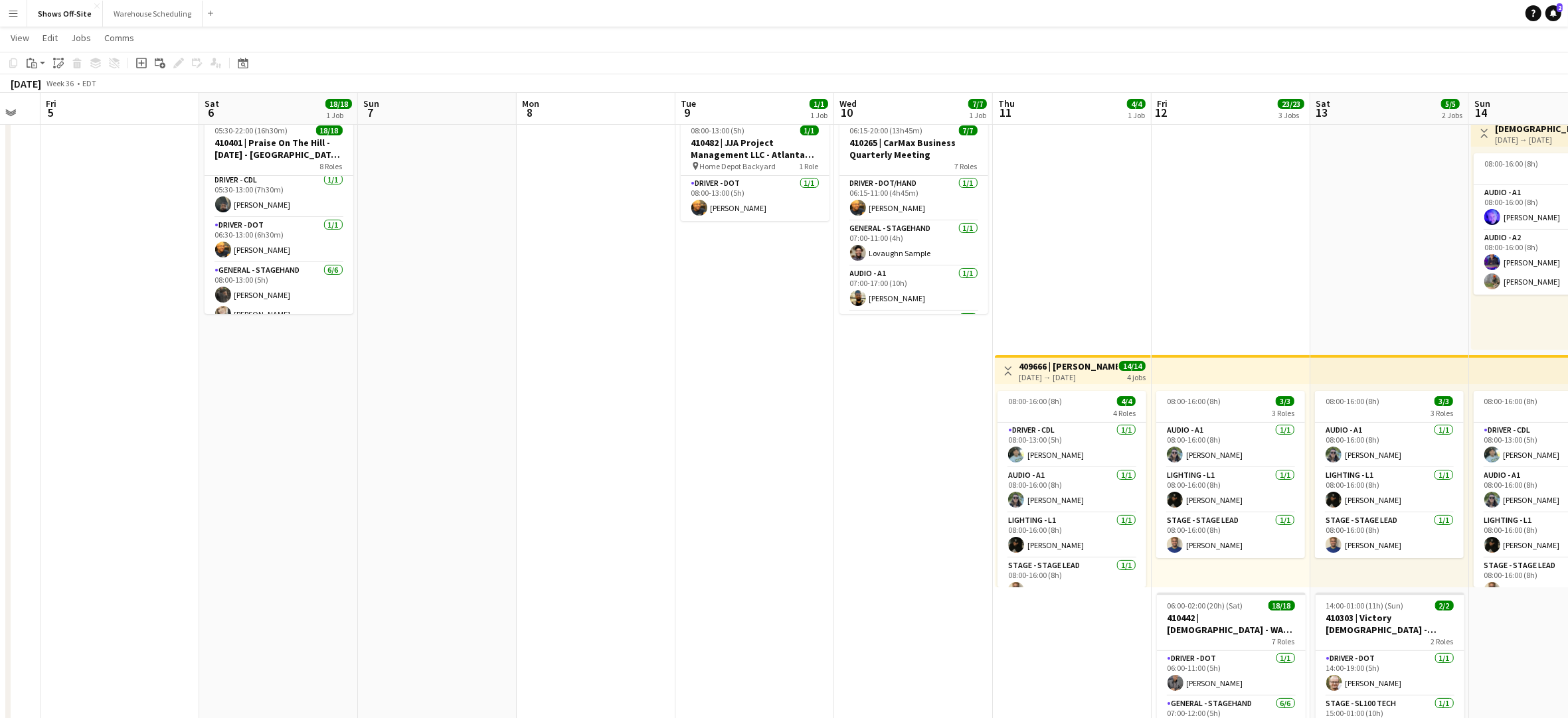
drag, startPoint x: 906, startPoint y: 523, endPoint x: 643, endPoint y: 521, distance: 263.0
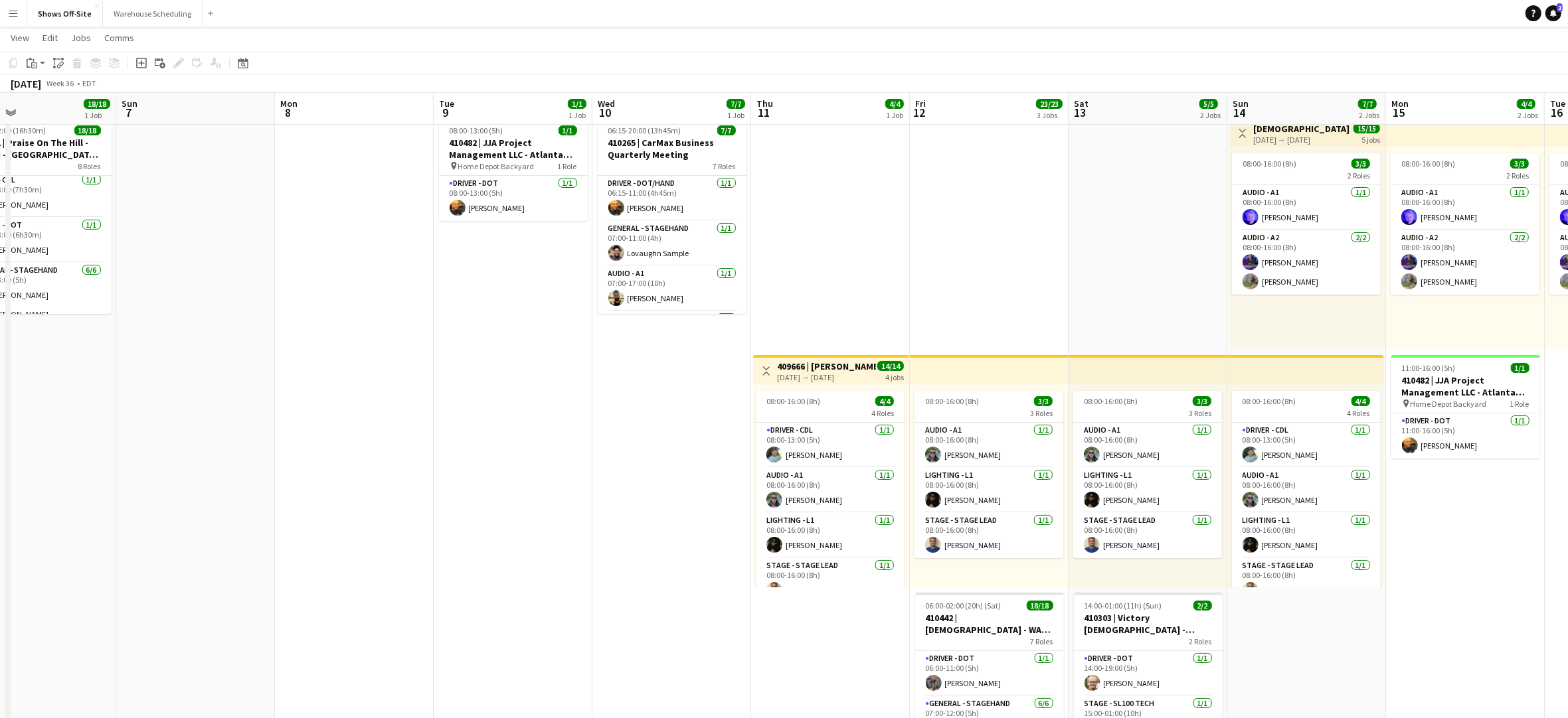
scroll to position [0, 520]
drag, startPoint x: 875, startPoint y: 524, endPoint x: 633, endPoint y: 519, distance: 242.1
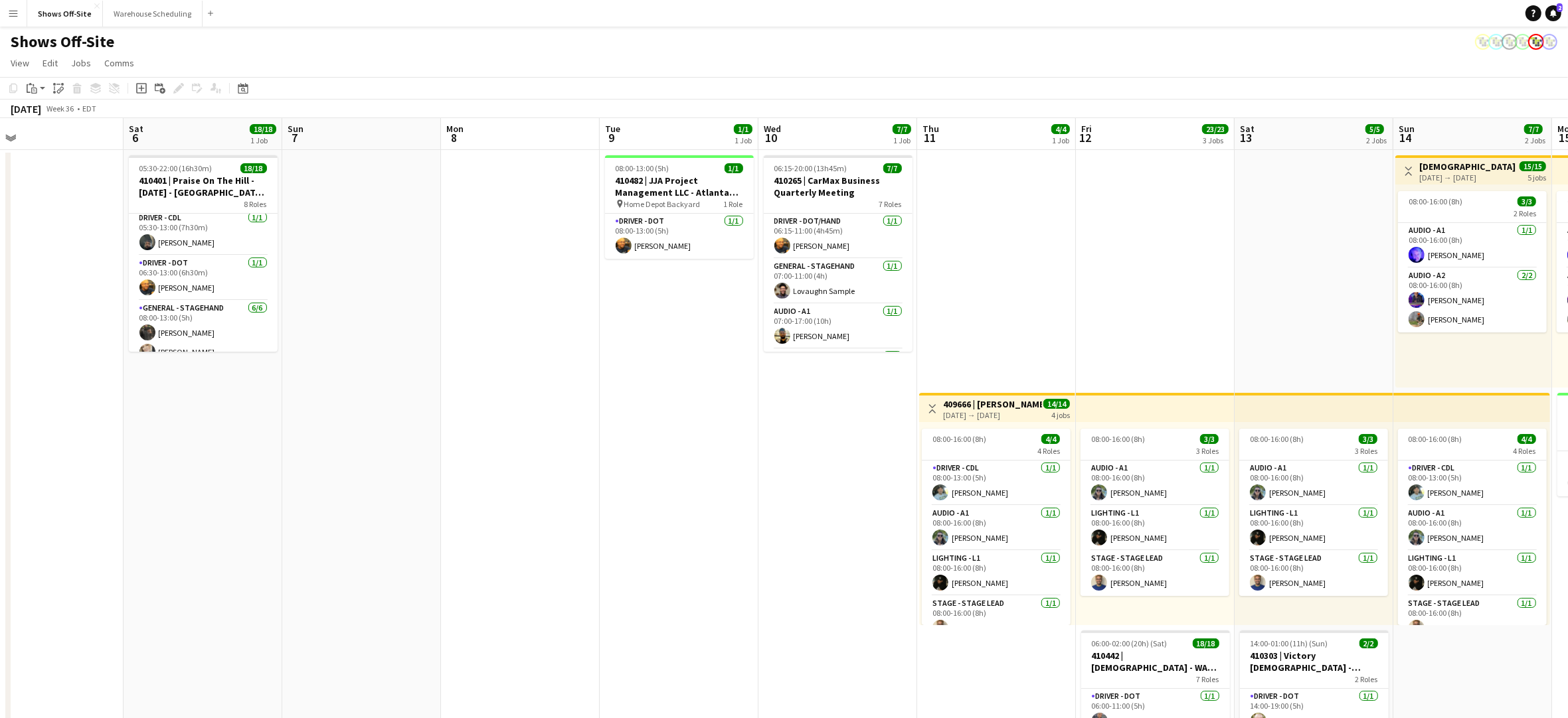
scroll to position [0, 350]
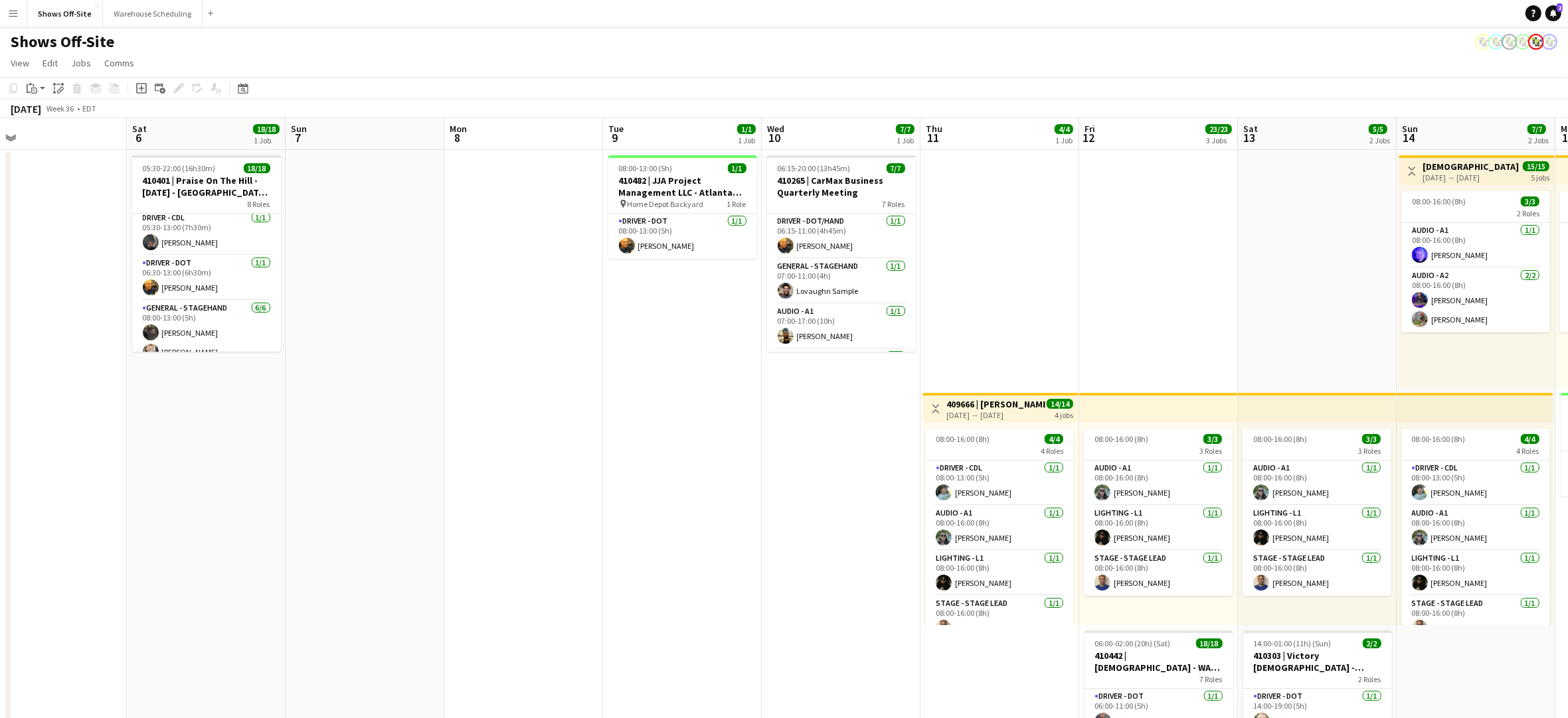
drag, startPoint x: 530, startPoint y: 522, endPoint x: 699, endPoint y: 523, distance: 169.0
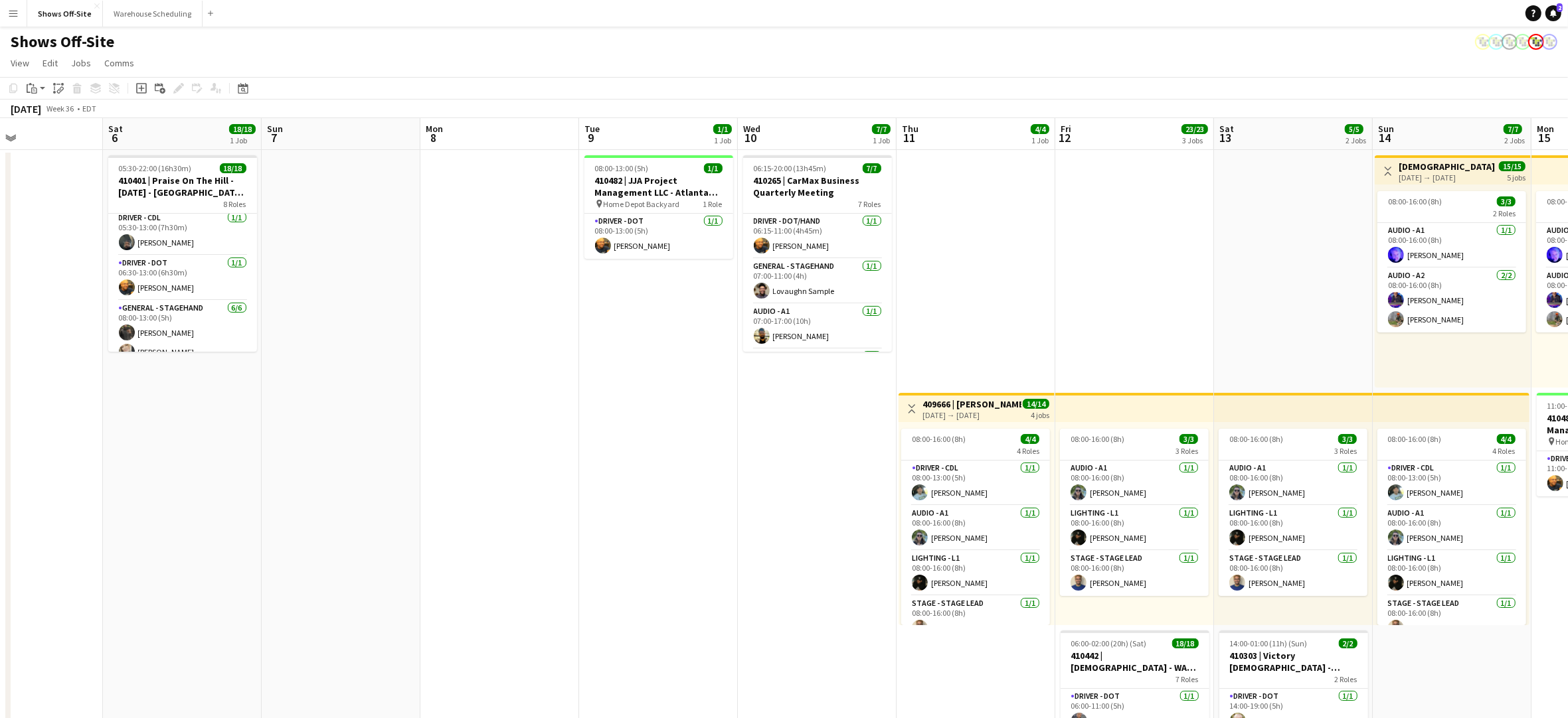
scroll to position [0, 374]
drag, startPoint x: 694, startPoint y: 530, endPoint x: 668, endPoint y: 530, distance: 26.0
